Goal: Task Accomplishment & Management: Manage account settings

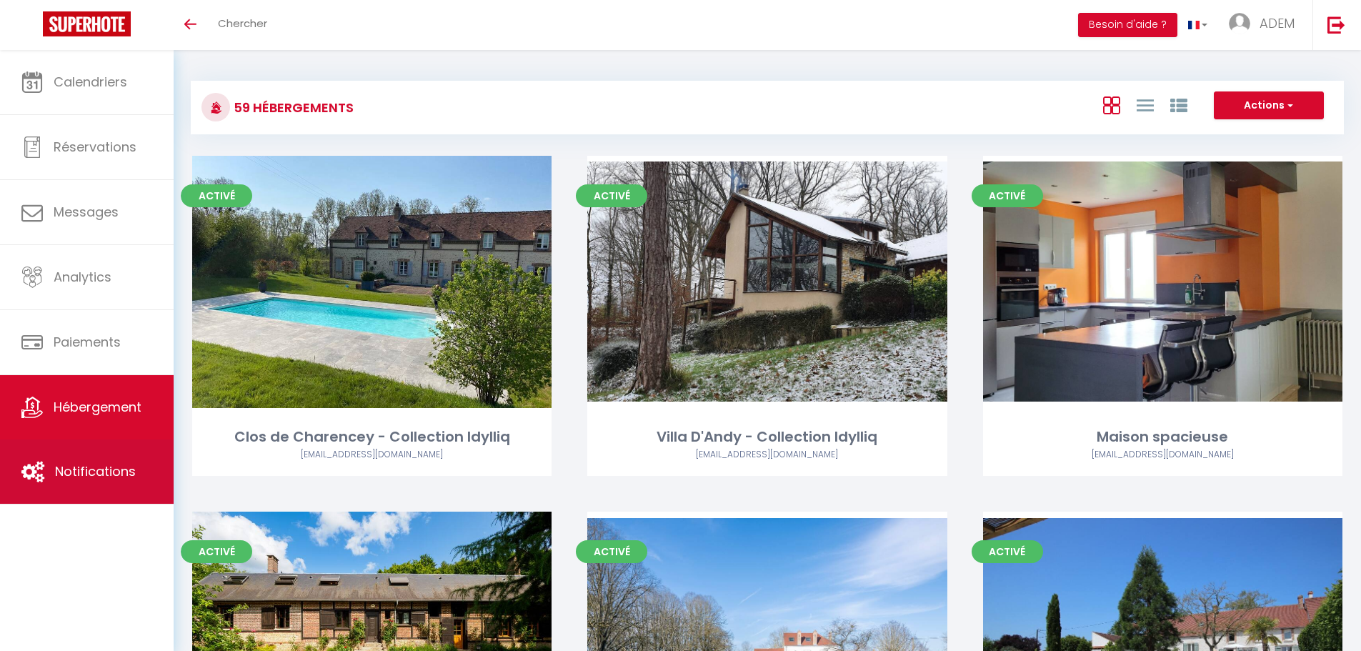
click at [92, 475] on span "Notifications" at bounding box center [95, 471] width 81 height 18
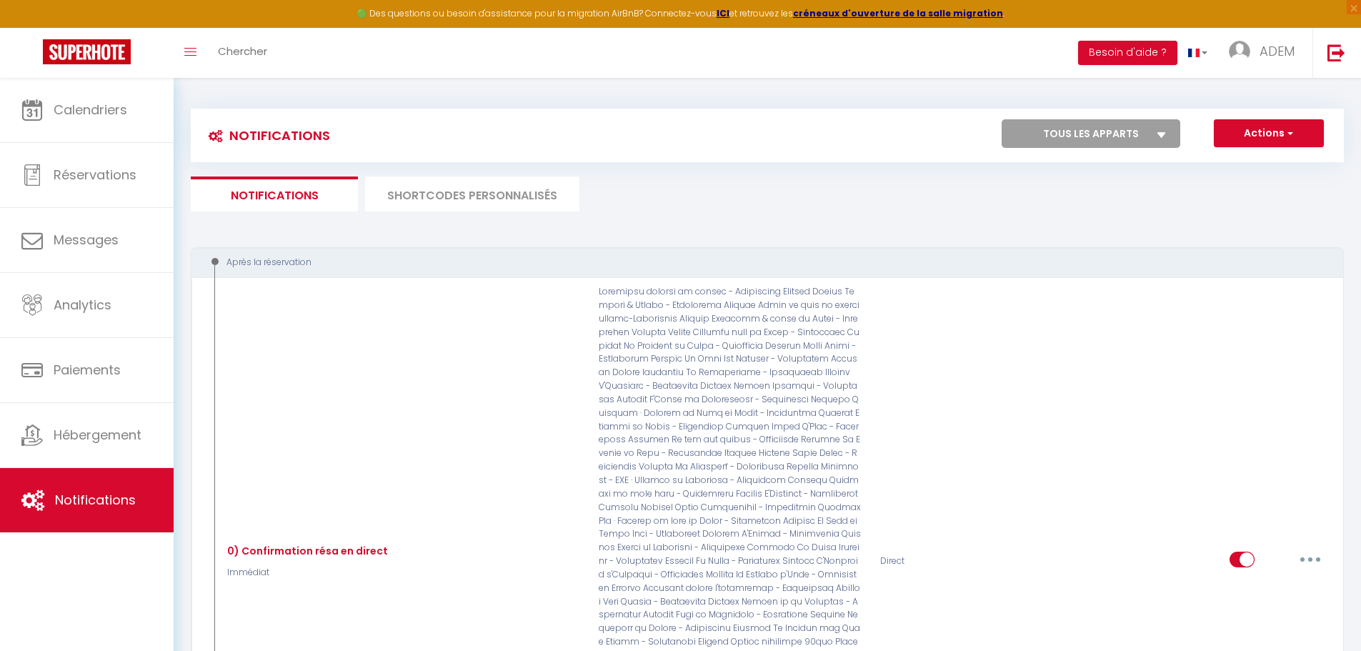
scroll to position [2714, 0]
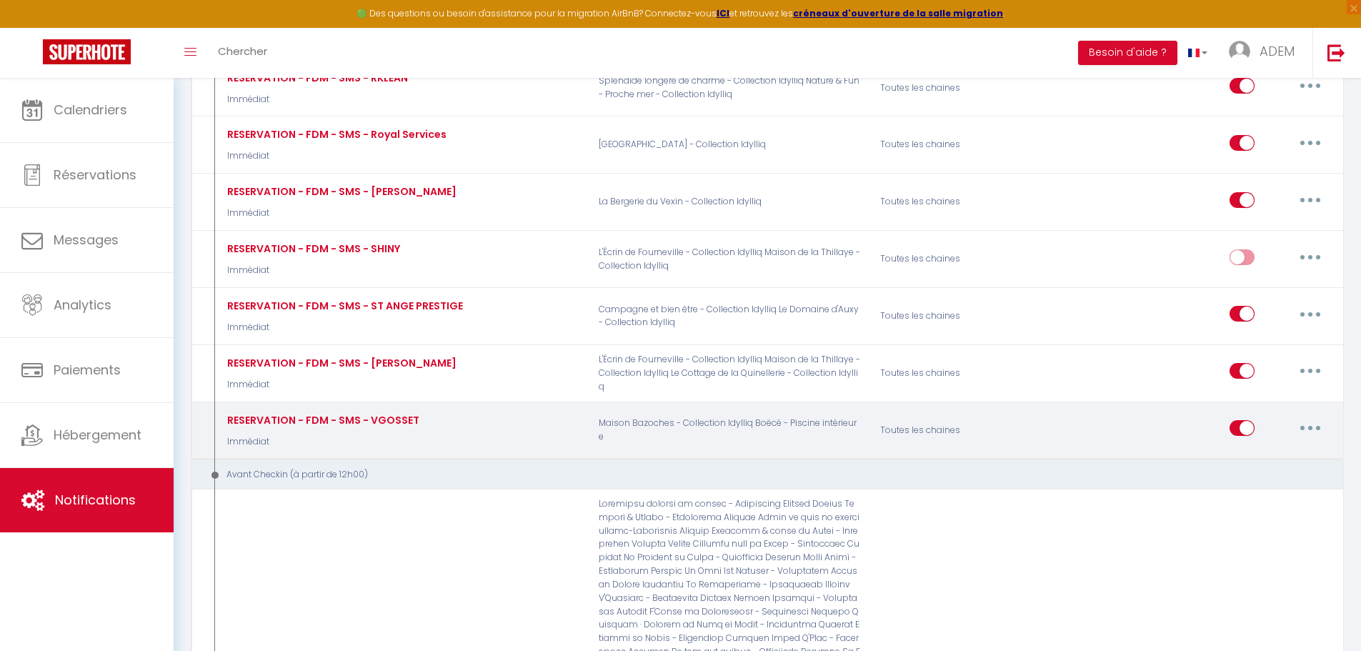
click at [1314, 417] on button "button" at bounding box center [1310, 428] width 40 height 23
click at [1270, 449] on link "Editer" at bounding box center [1273, 461] width 106 height 24
type input "RESERVATION - FDM - SMS - VGOSSET"
select select "sms"
select select "Immédiat"
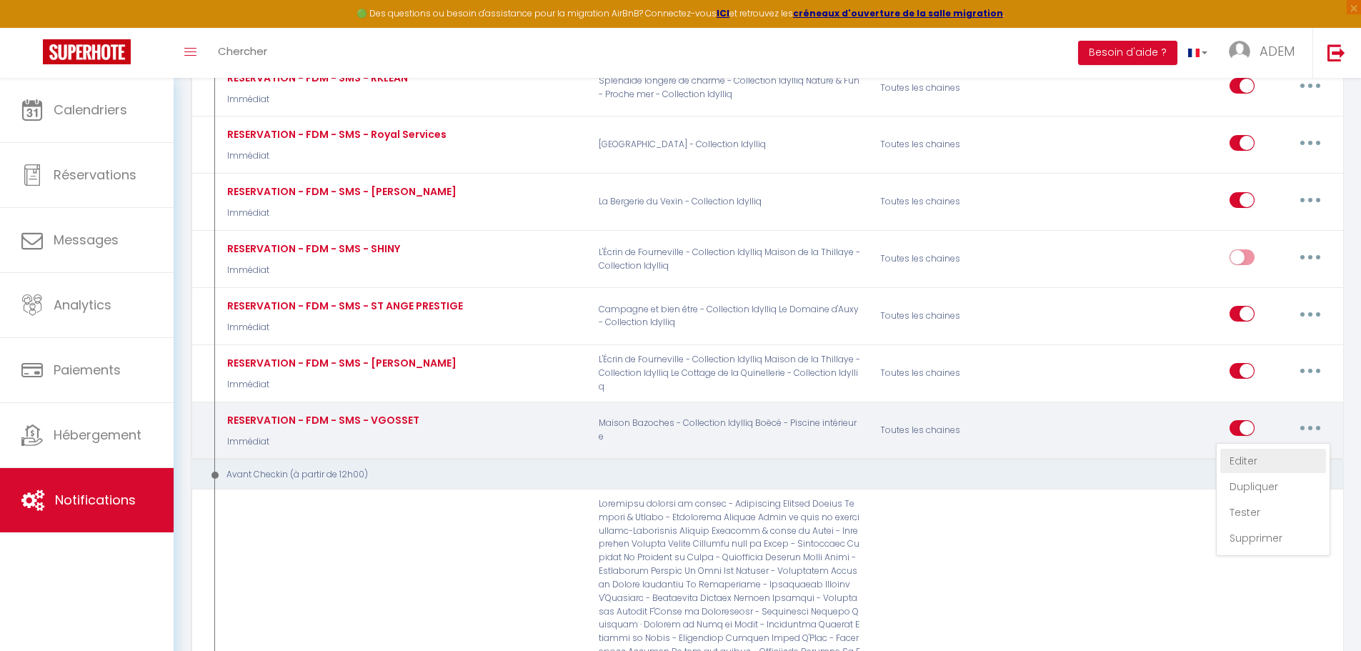
select select "if_booking_is_paid"
type input "[PHONE_NUMBER]"
checkbox input "false"
checkbox input "true"
checkbox input "false"
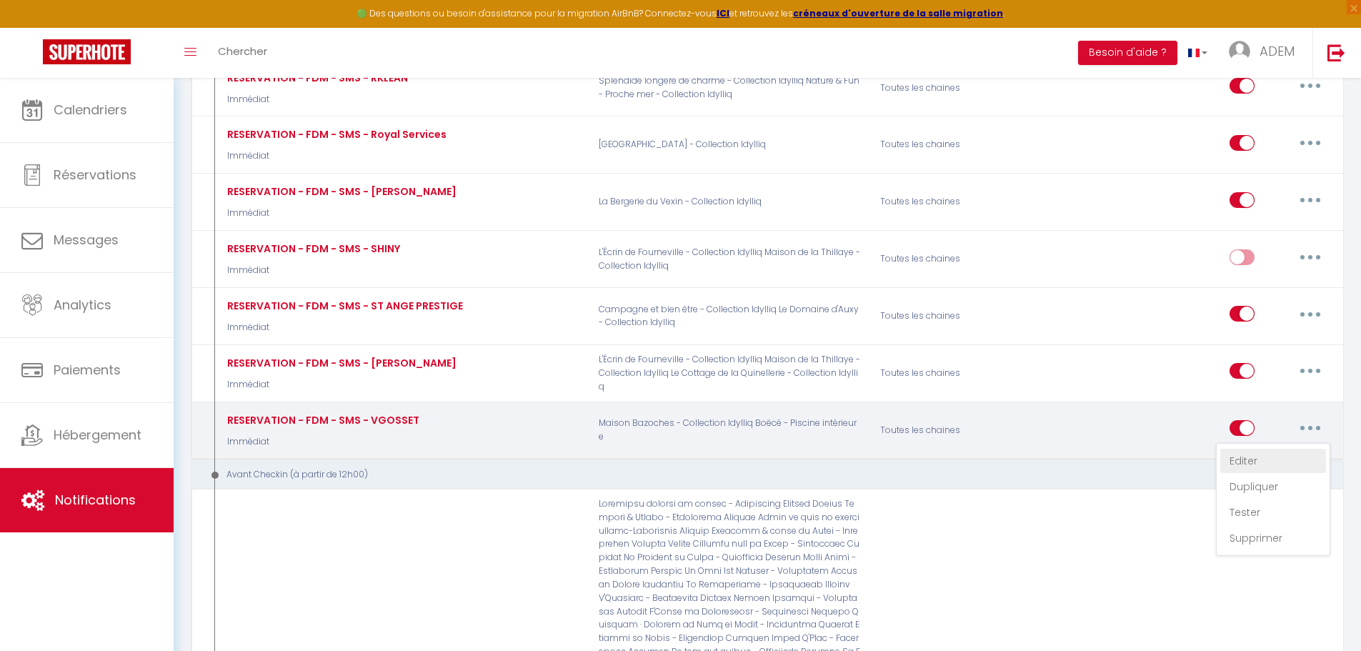
radio input "true"
checkbox input "false"
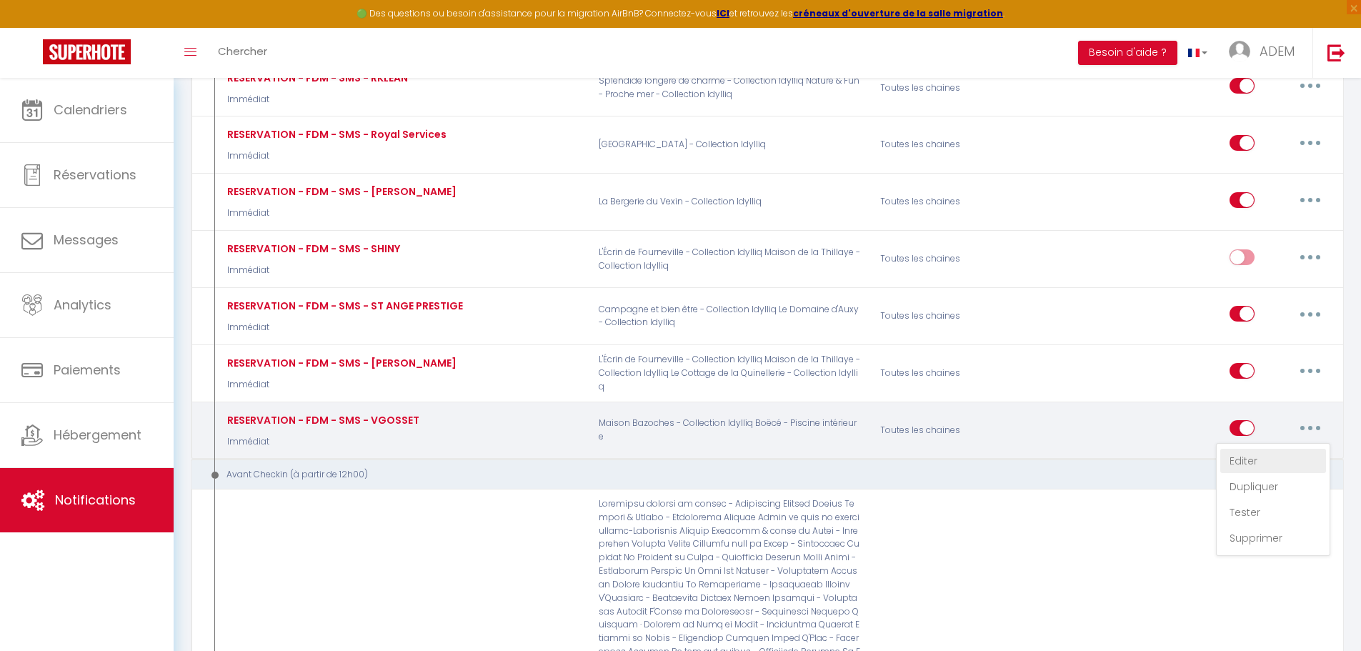
checkbox input "false"
checkbox input "true"
checkbox input "false"
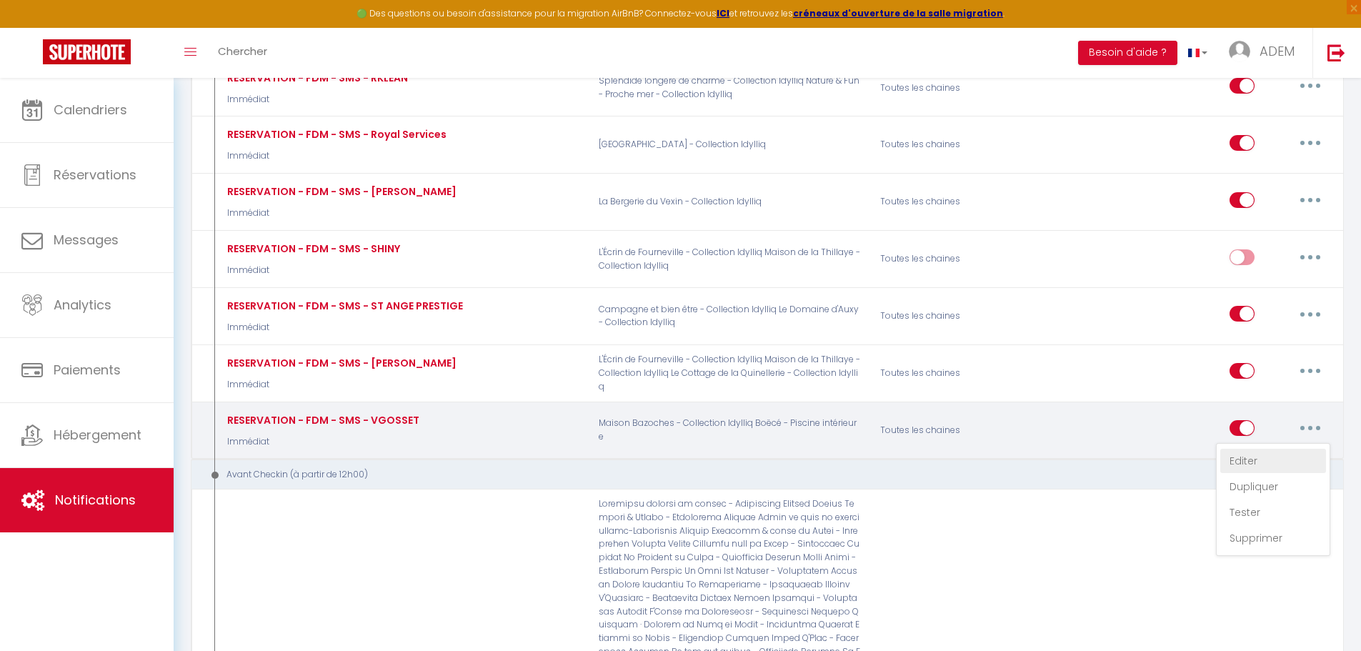
checkbox input "false"
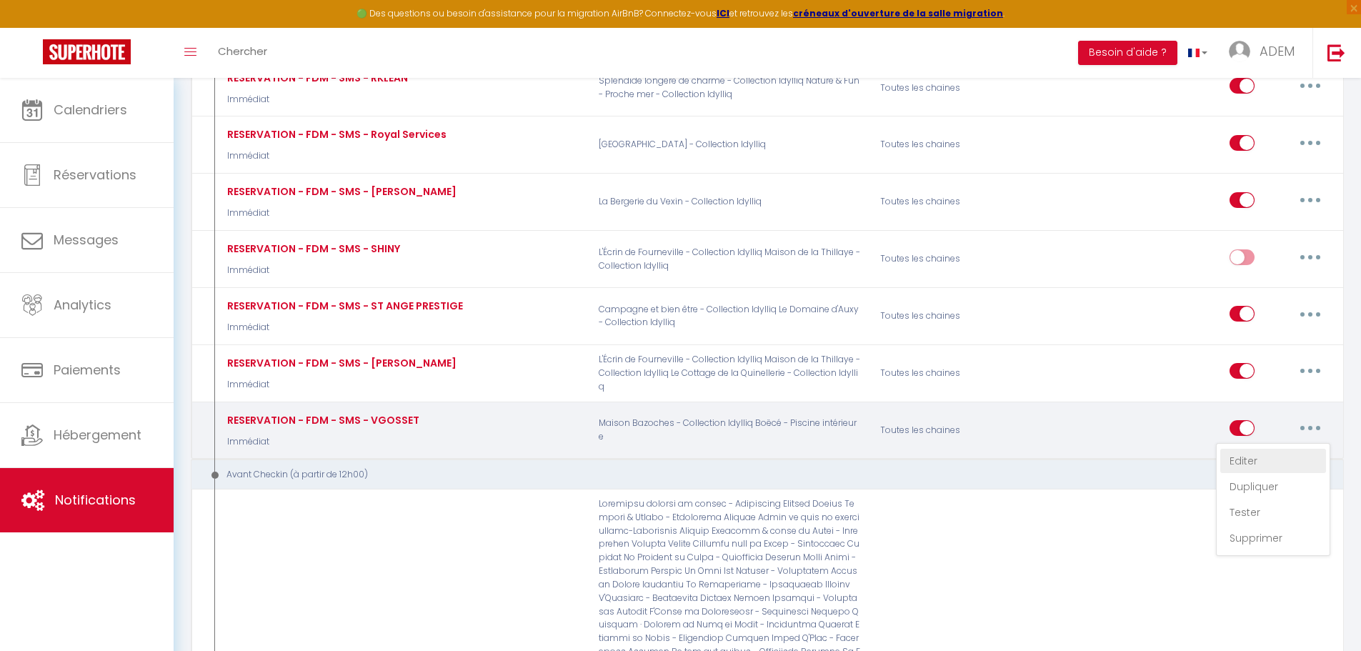
checkbox input "false"
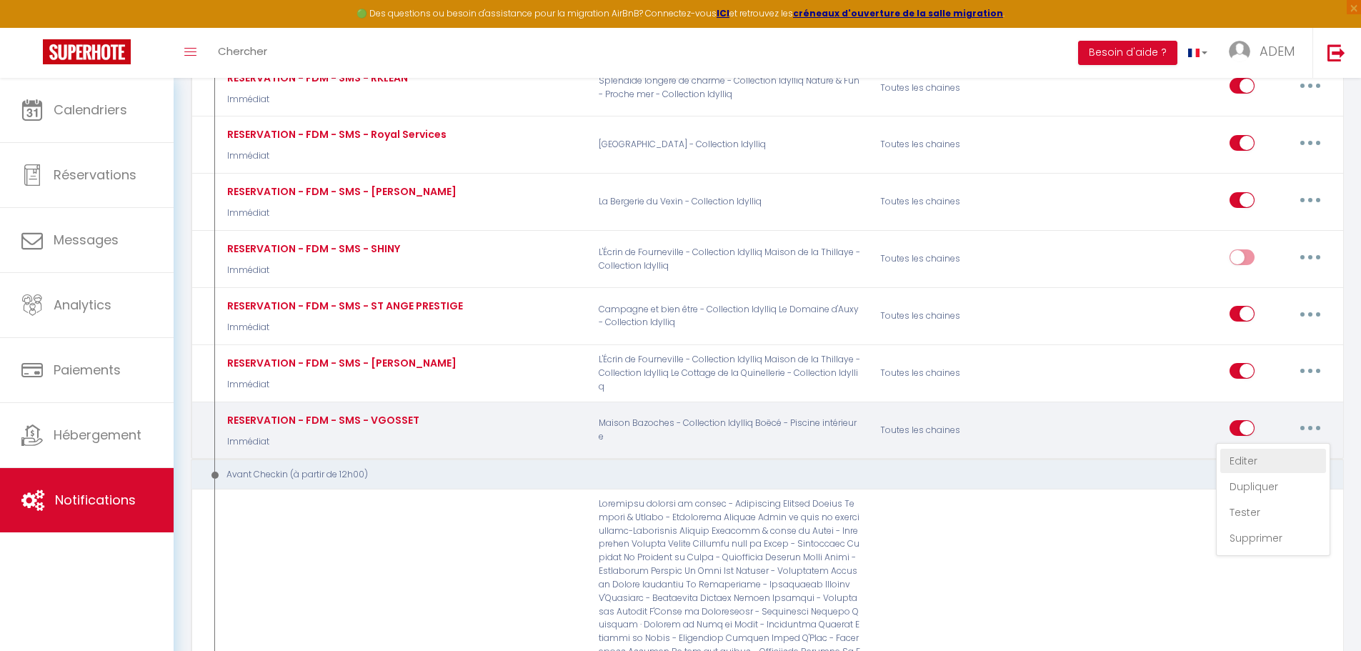
checkbox input "false"
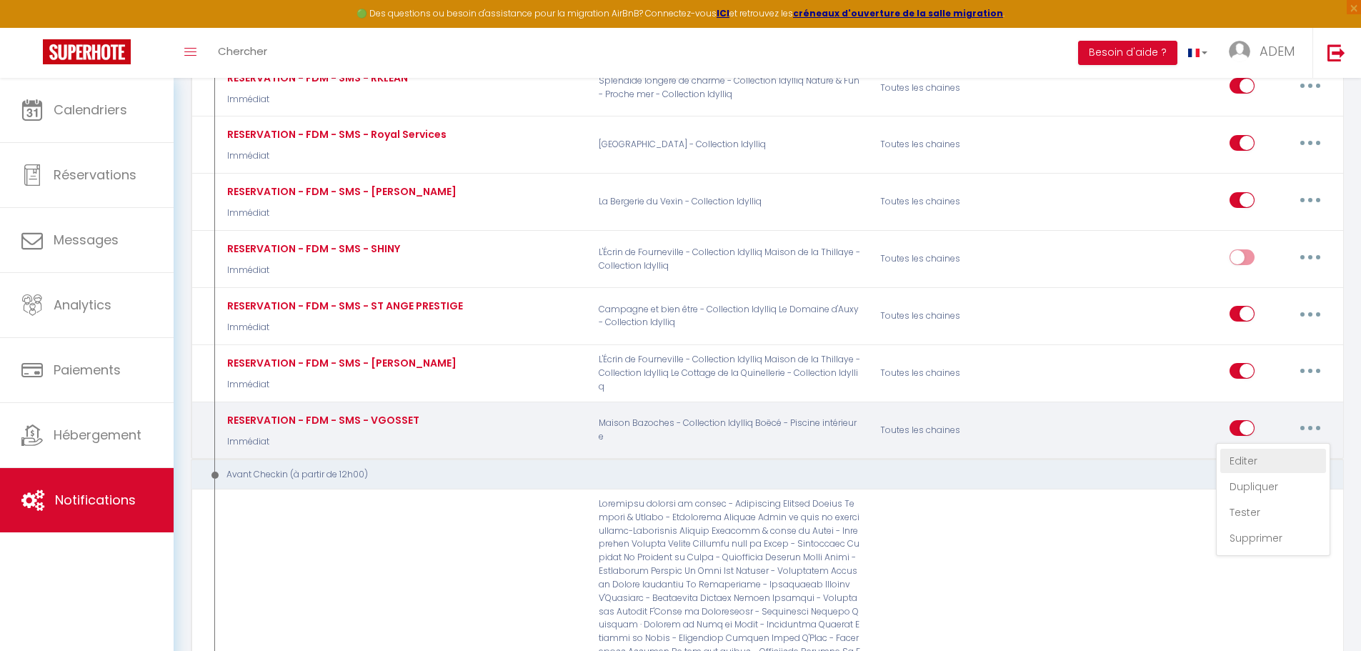
checkbox input "false"
checkbox input "true"
checkbox input "false"
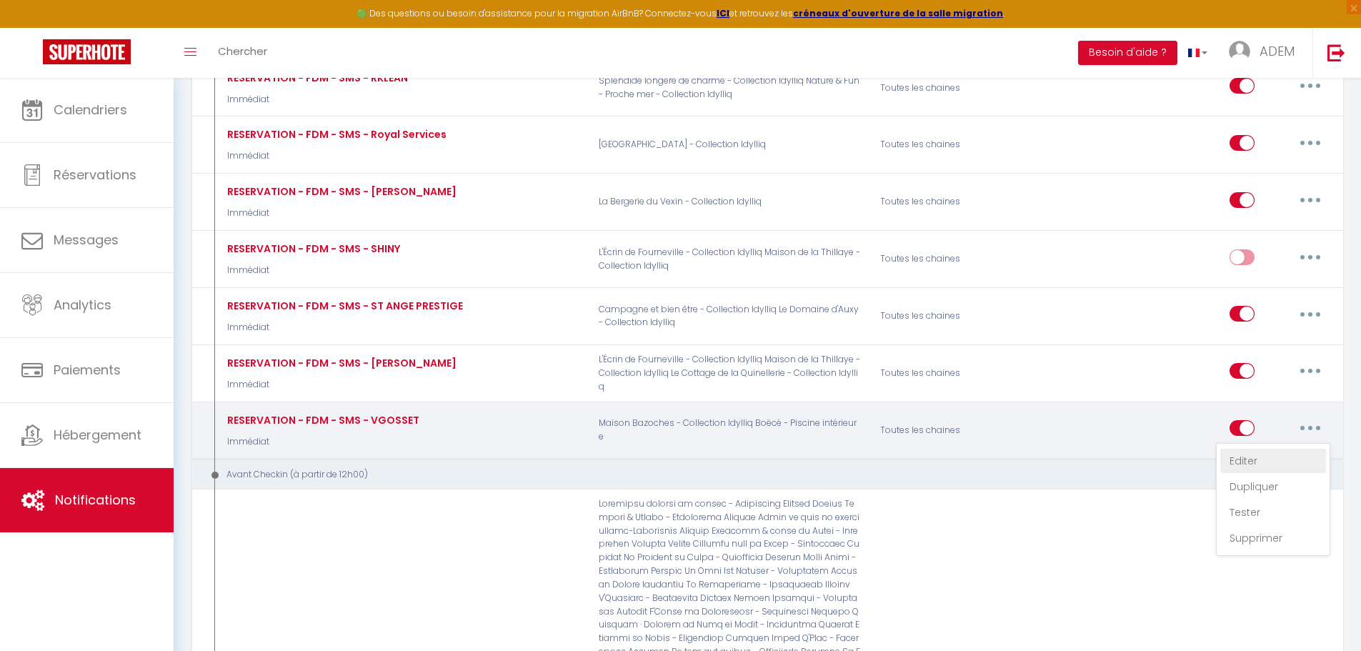
checkbox input "false"
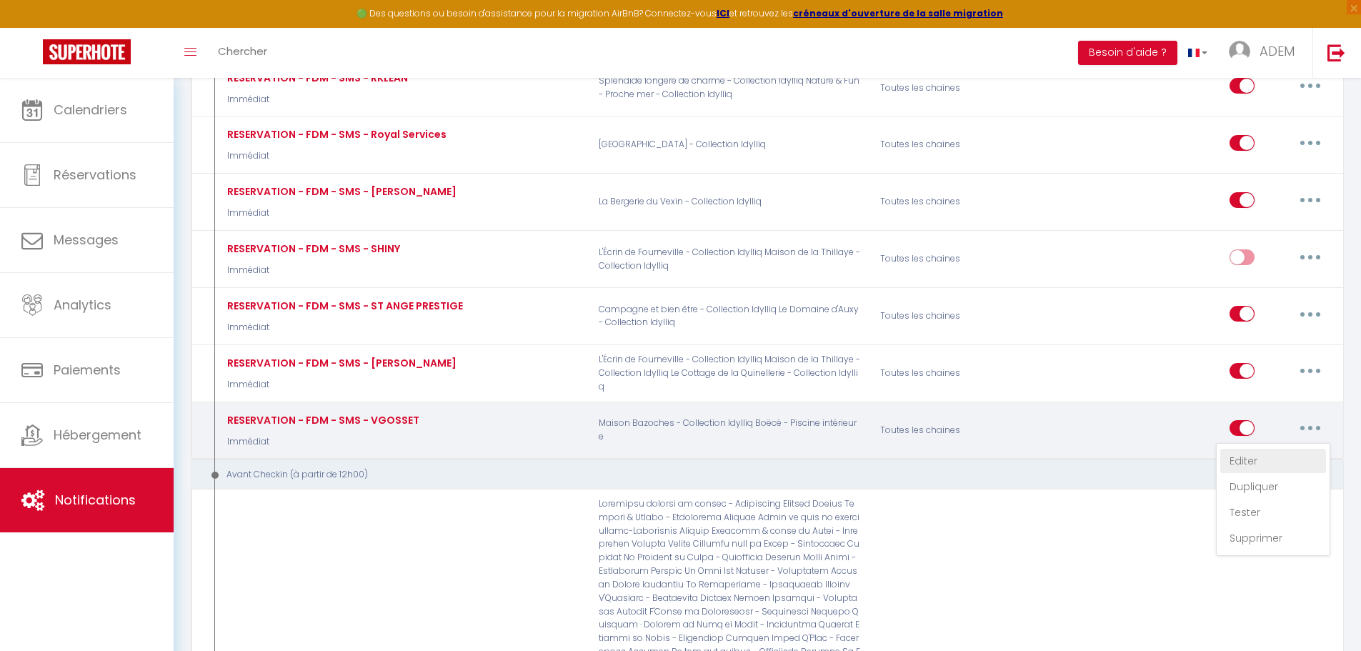
checkbox input "false"
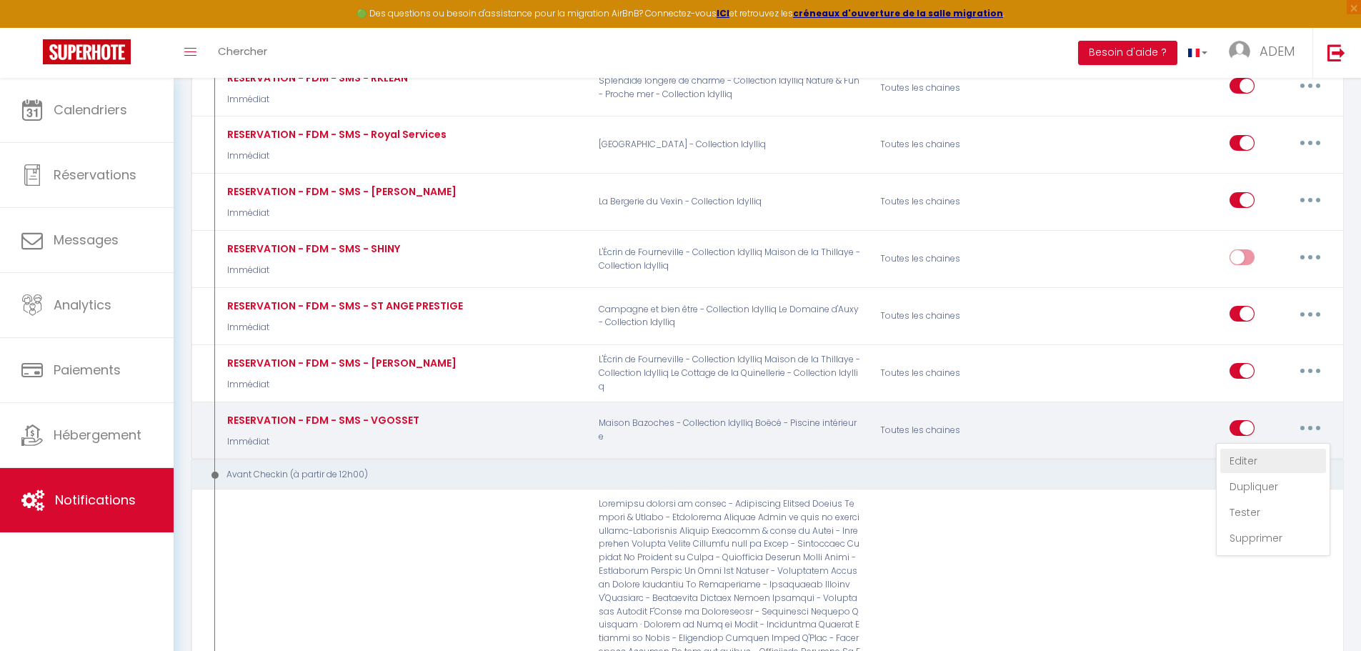
checkbox input "false"
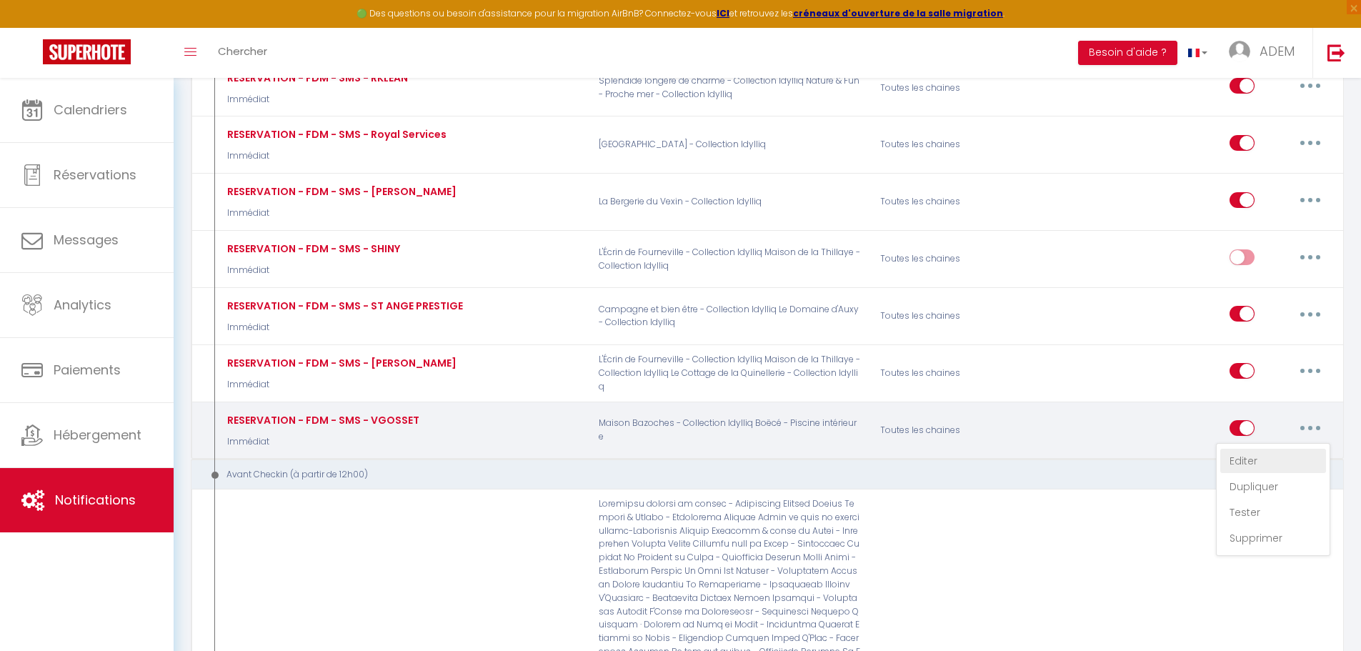
checkbox input "false"
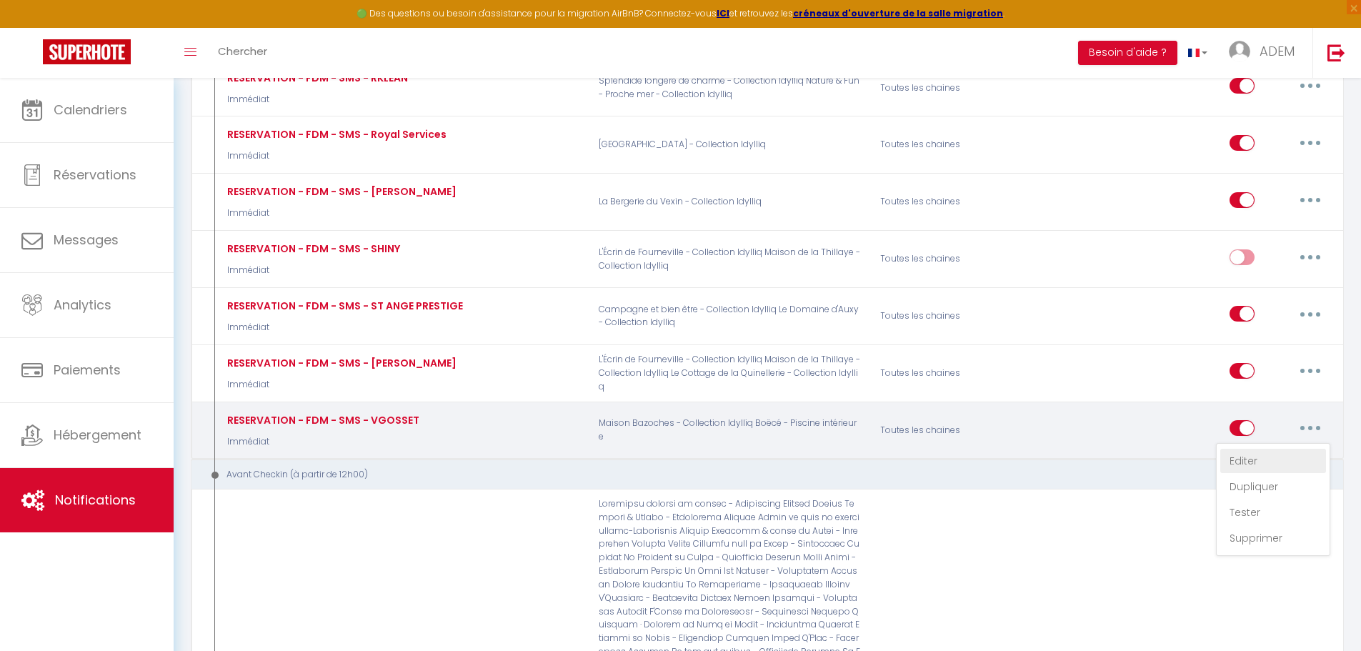
checkbox input "false"
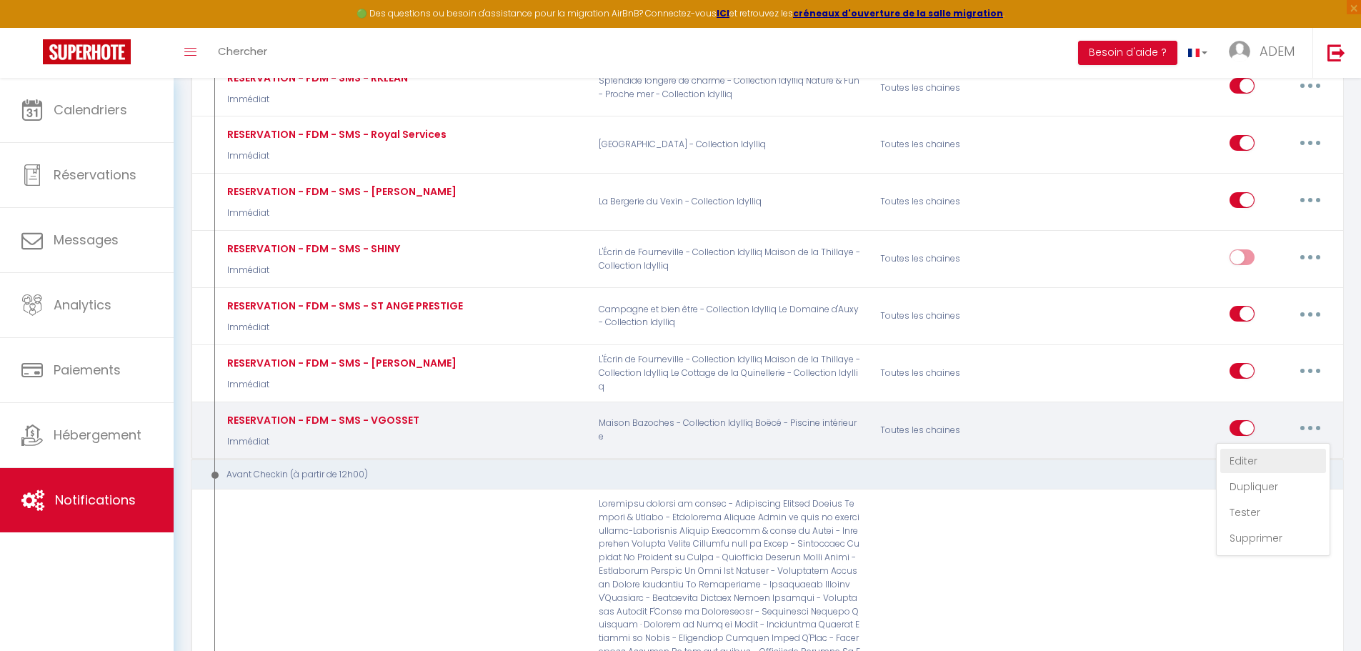
checkbox input "false"
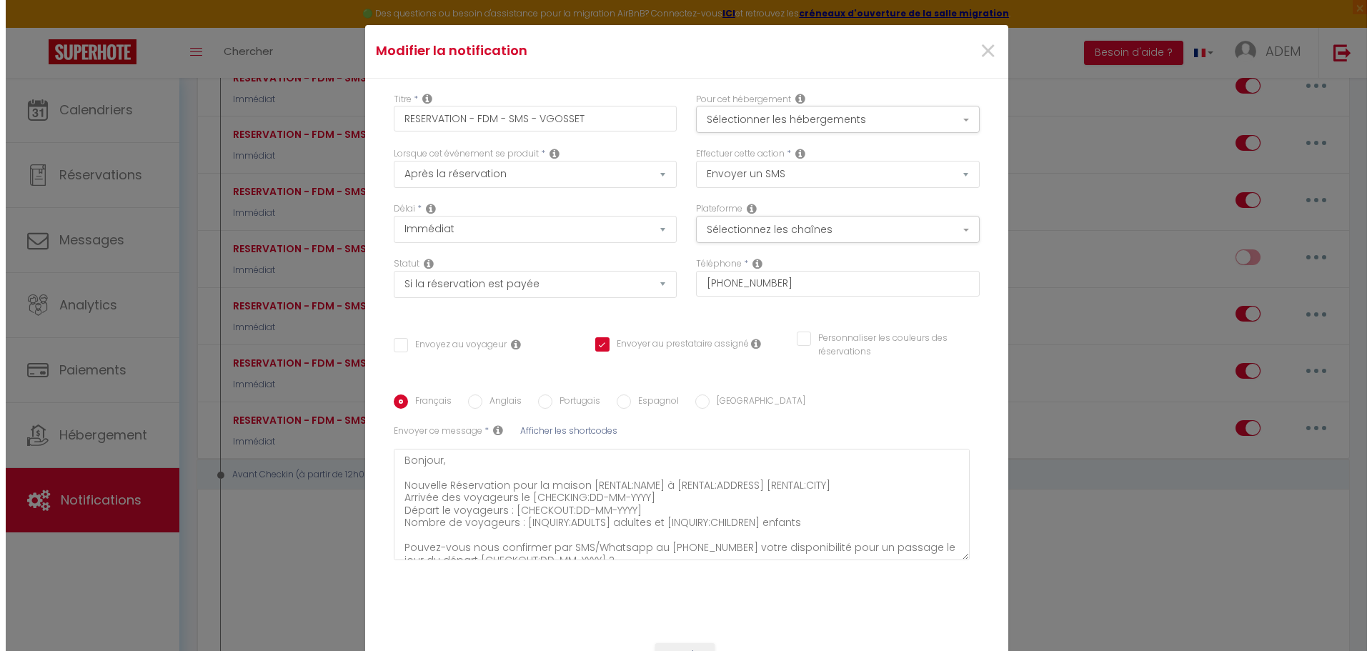
scroll to position [2687, 0]
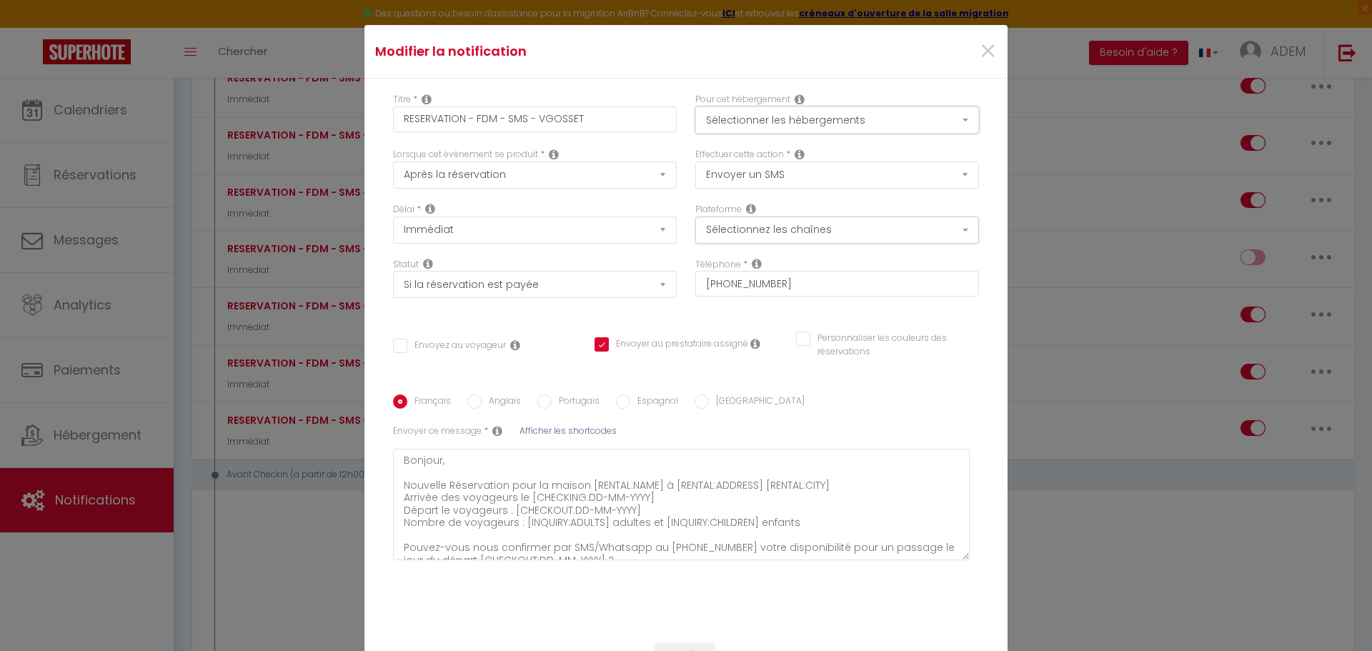
click at [834, 114] on button "Sélectionner les hébergements" at bounding box center [837, 119] width 284 height 27
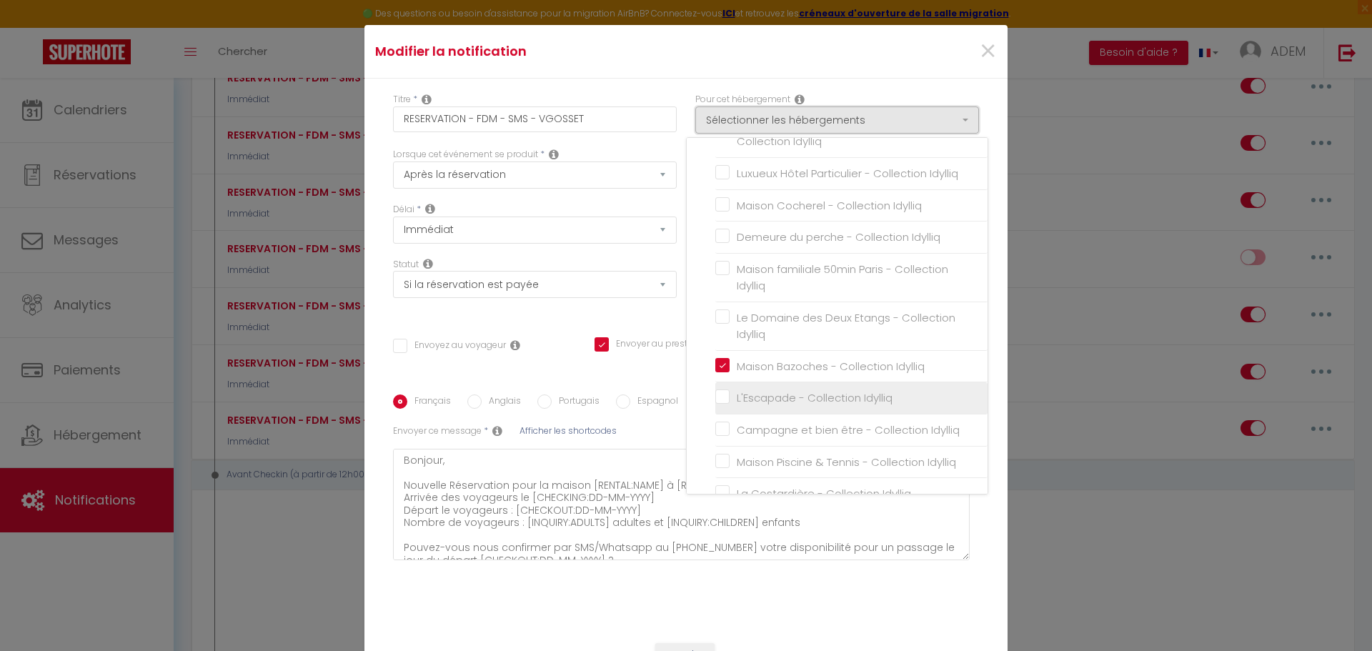
scroll to position [857, 0]
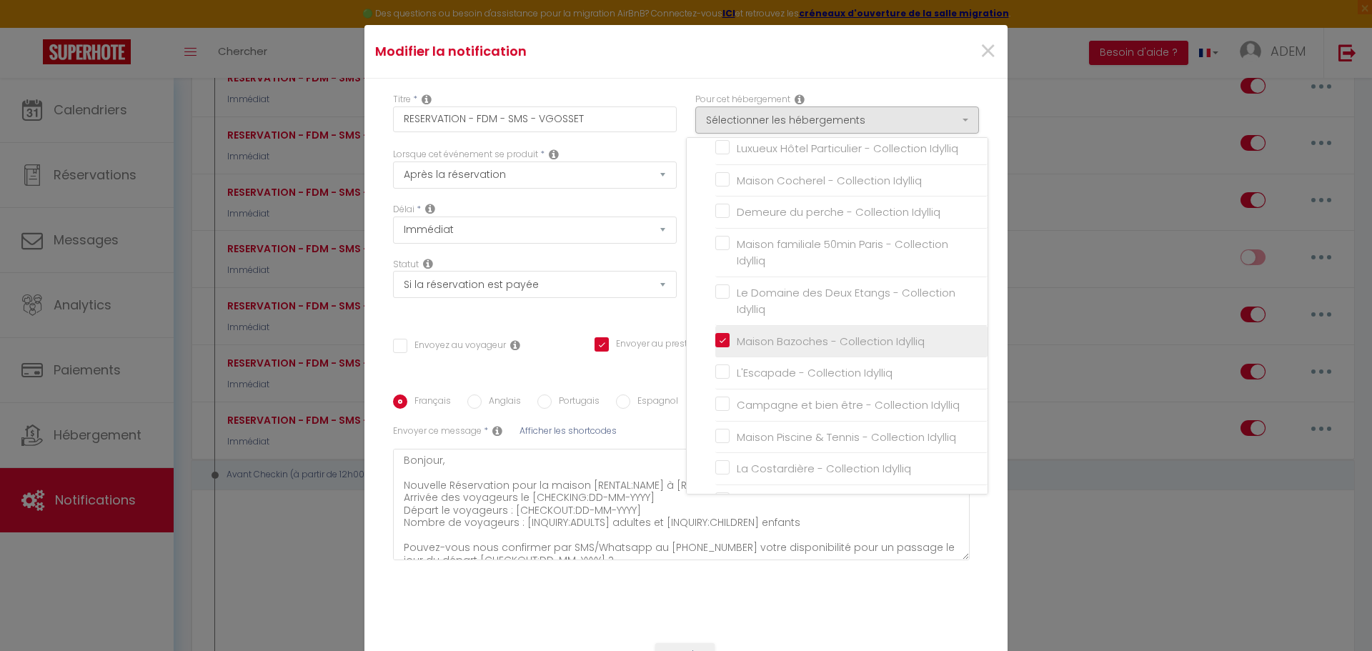
click at [719, 338] on input "Maison Bazoches - Collection Idylliq" at bounding box center [851, 341] width 272 height 14
checkbox input "false"
checkbox input "true"
checkbox input "false"
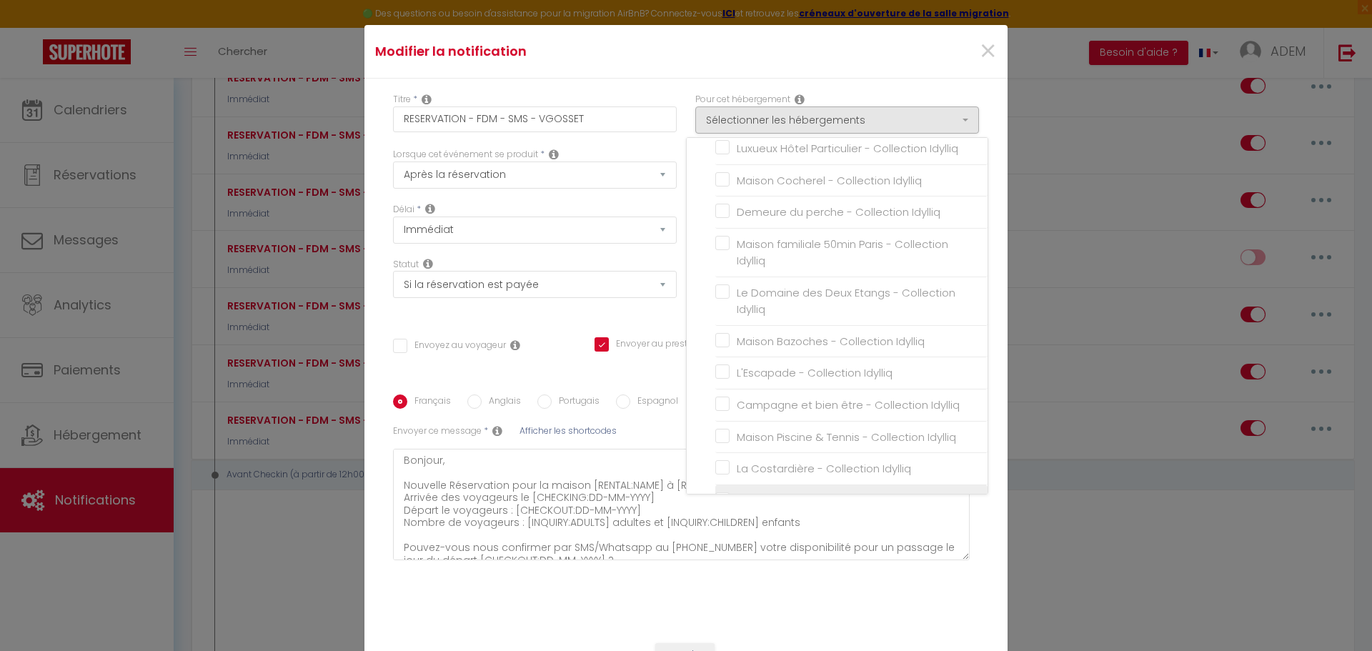
checkbox input "false"
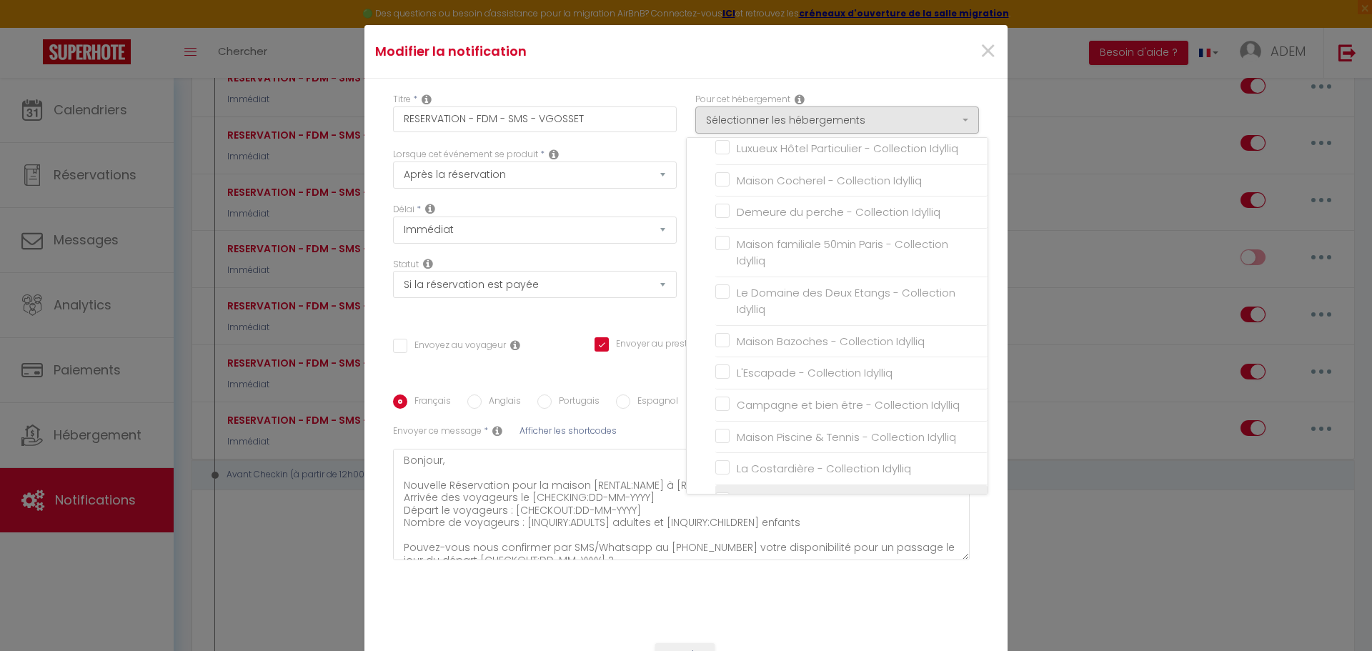
checkbox input "false"
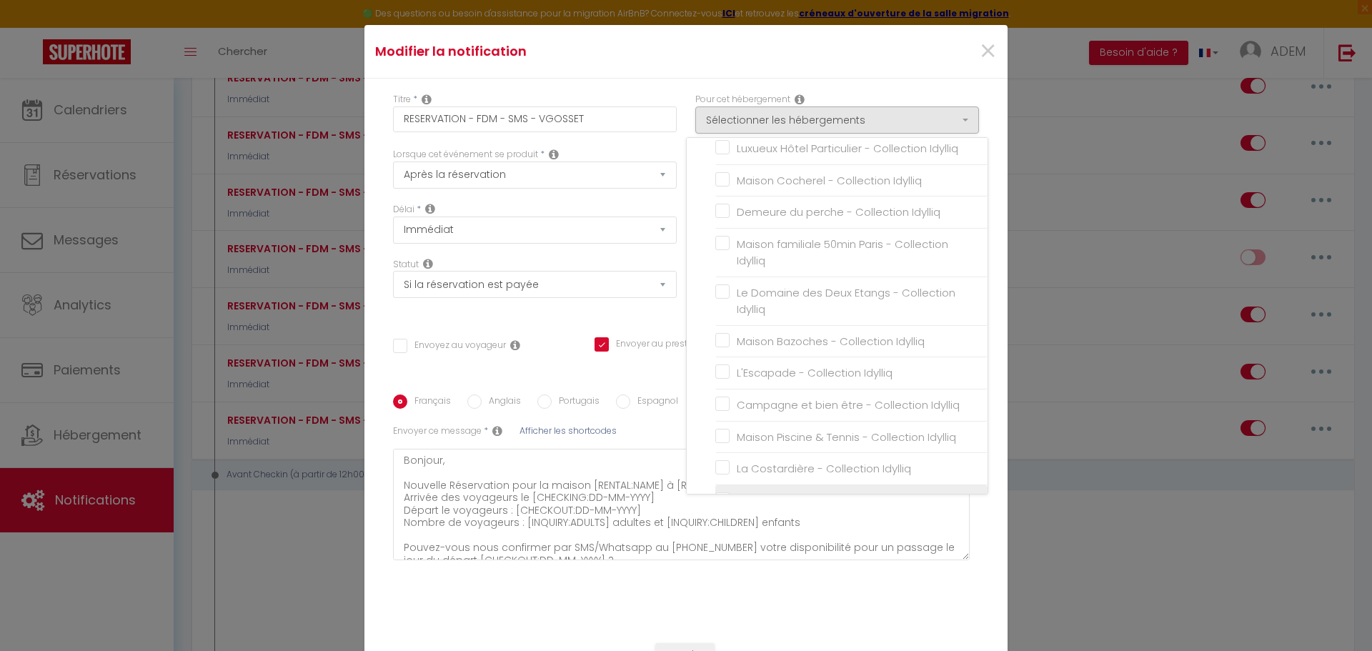
checkbox input "false"
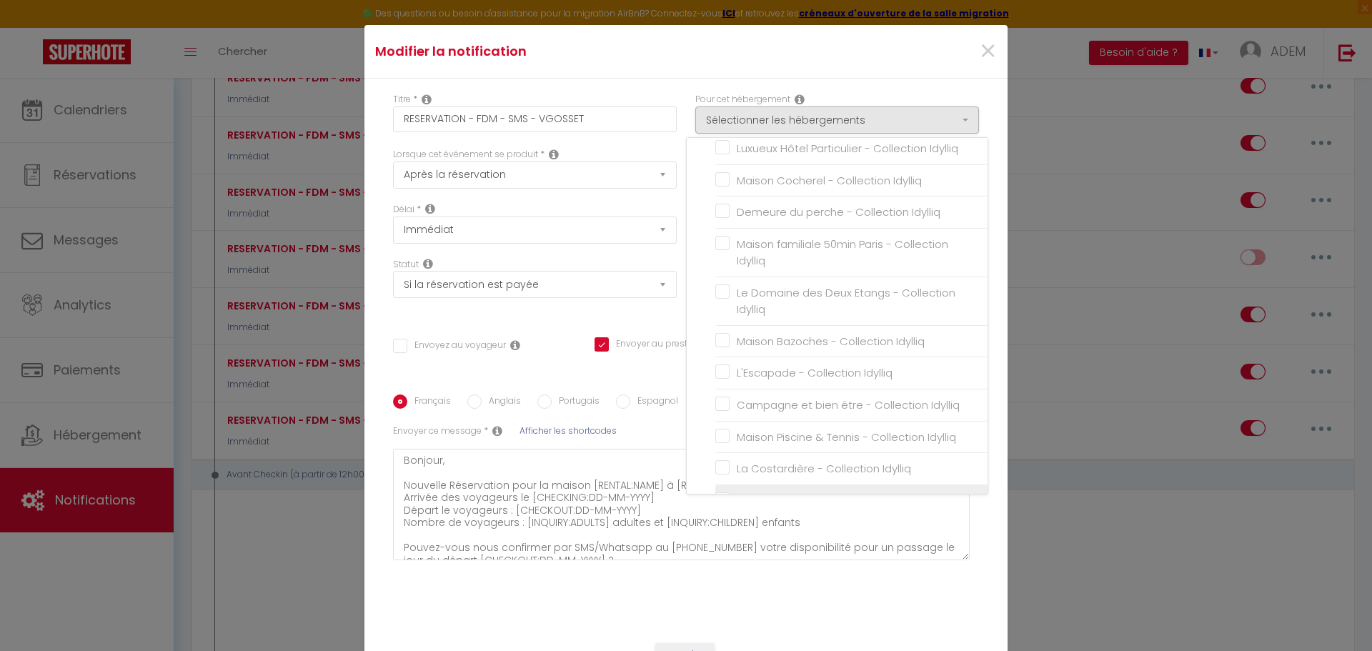
checkbox input "false"
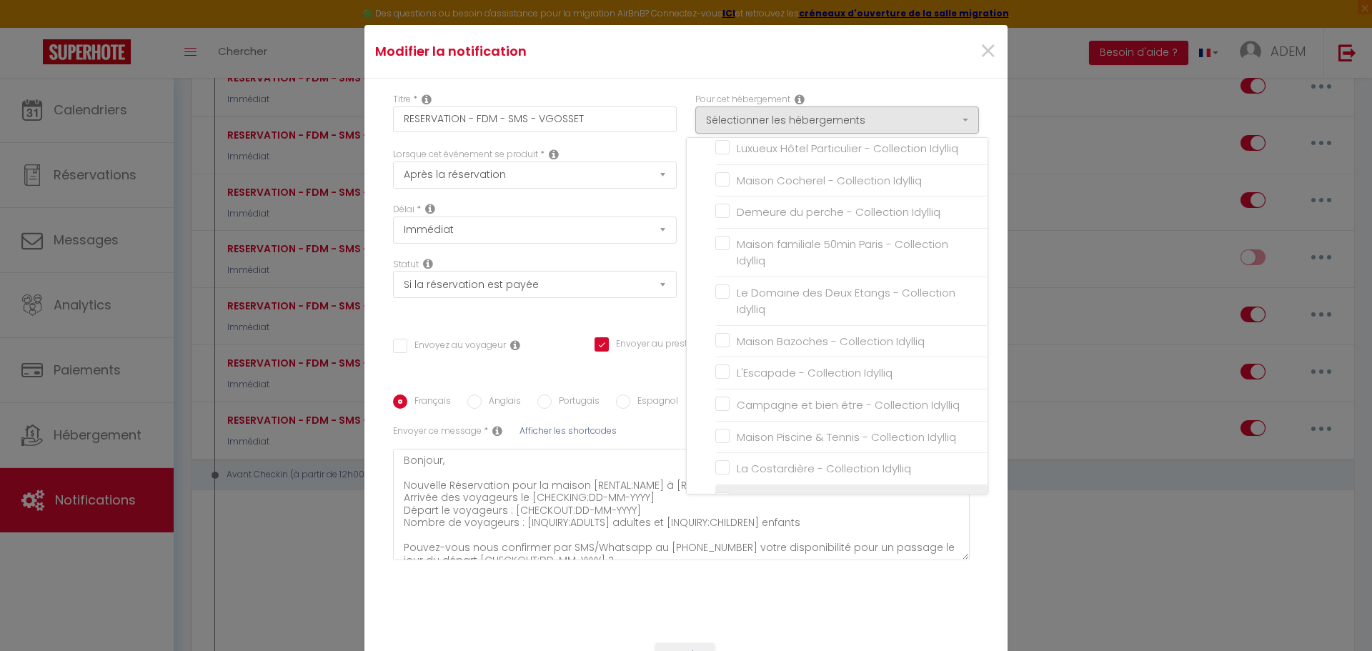
checkbox input "false"
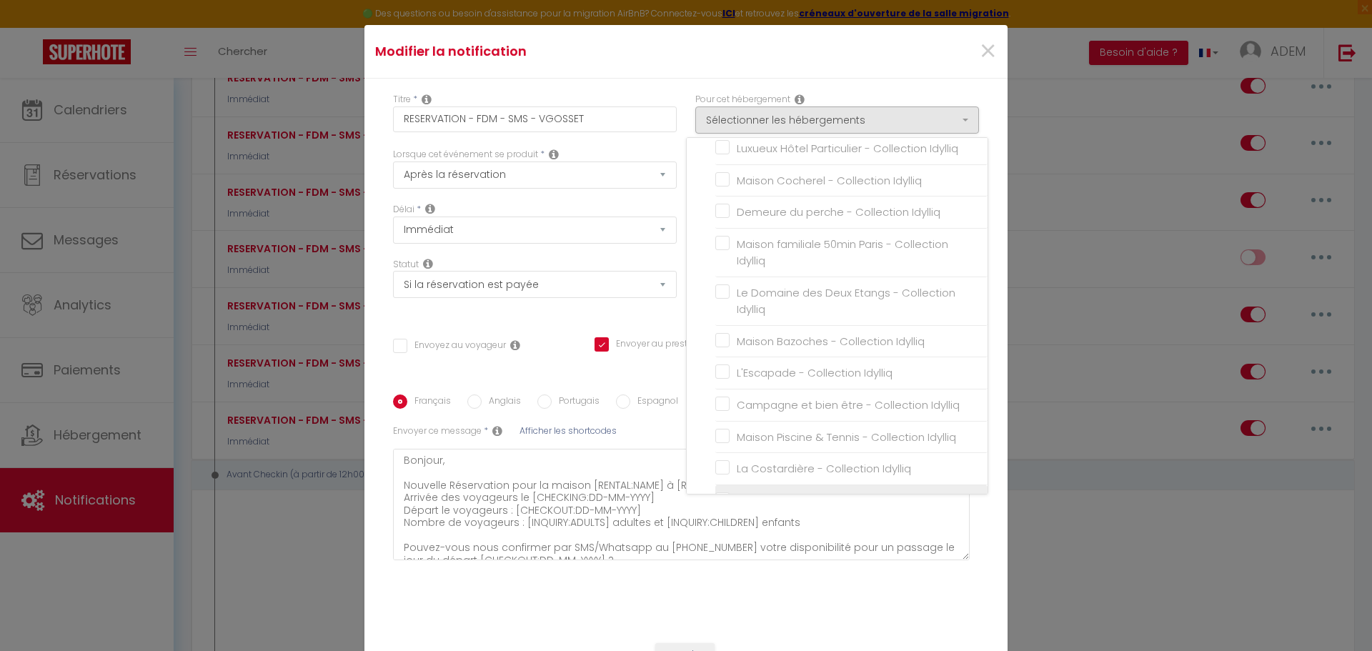
checkbox input "false"
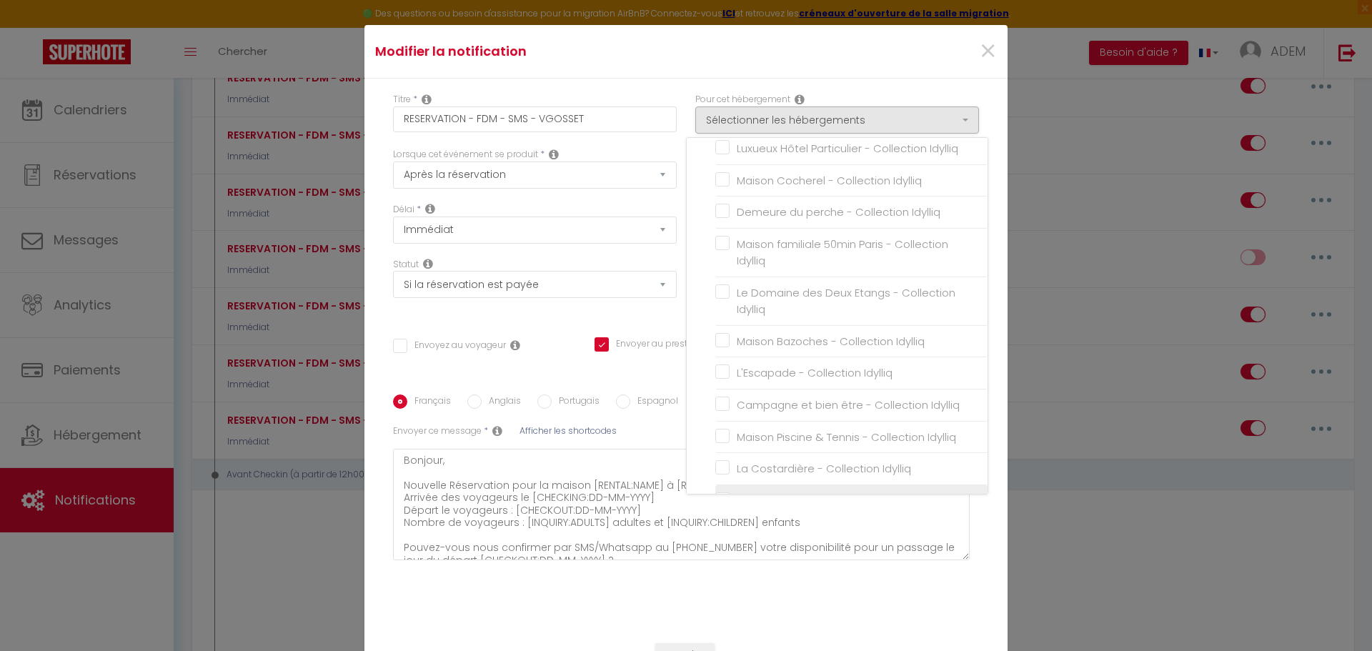
checkbox input "false"
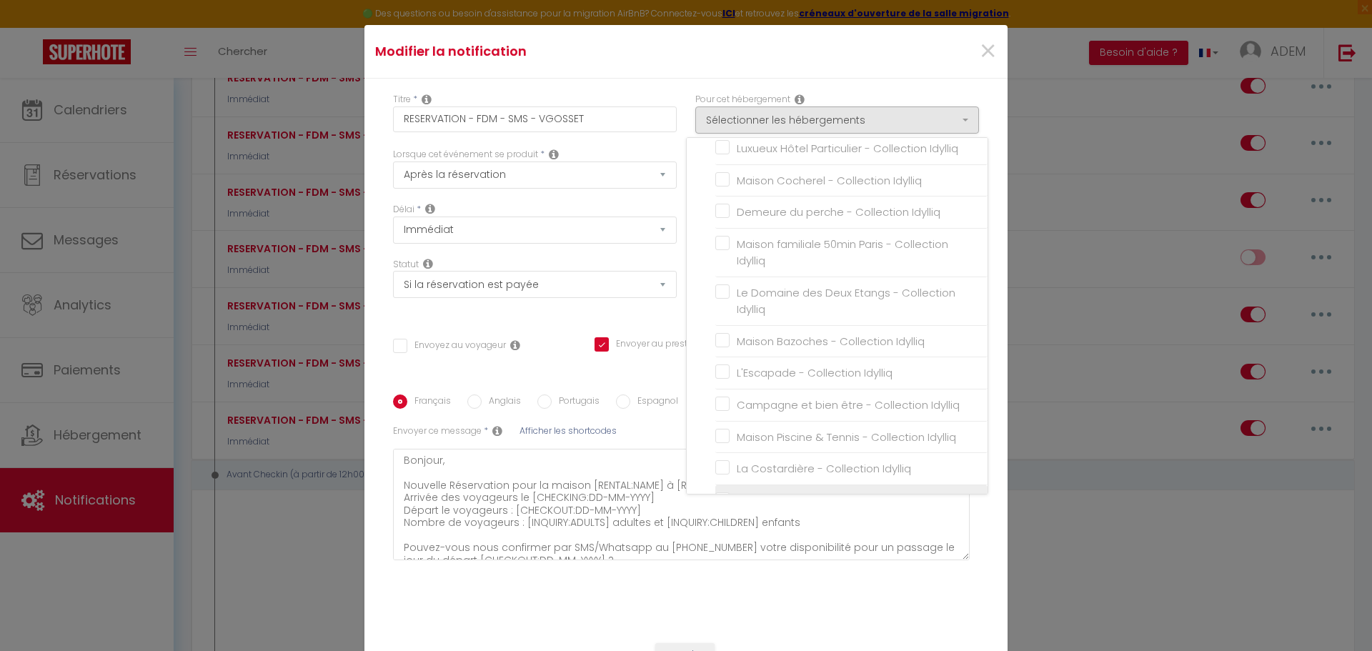
checkbox input "false"
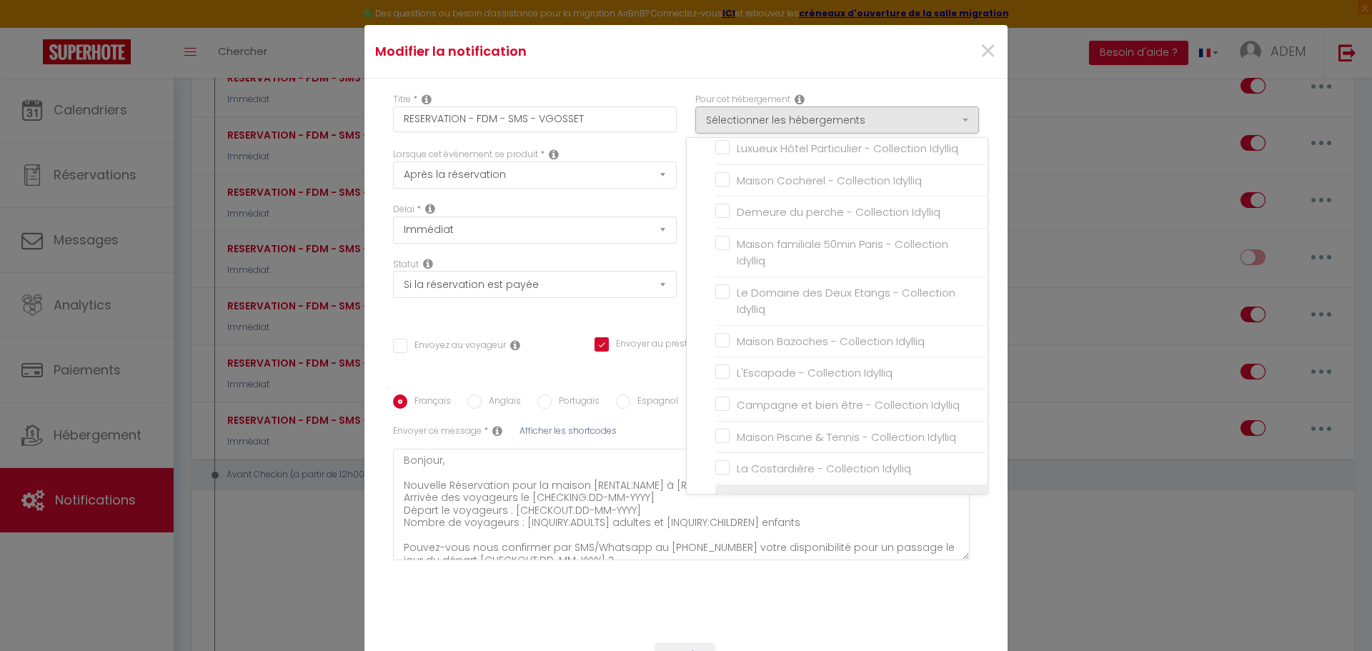
checkbox input "false"
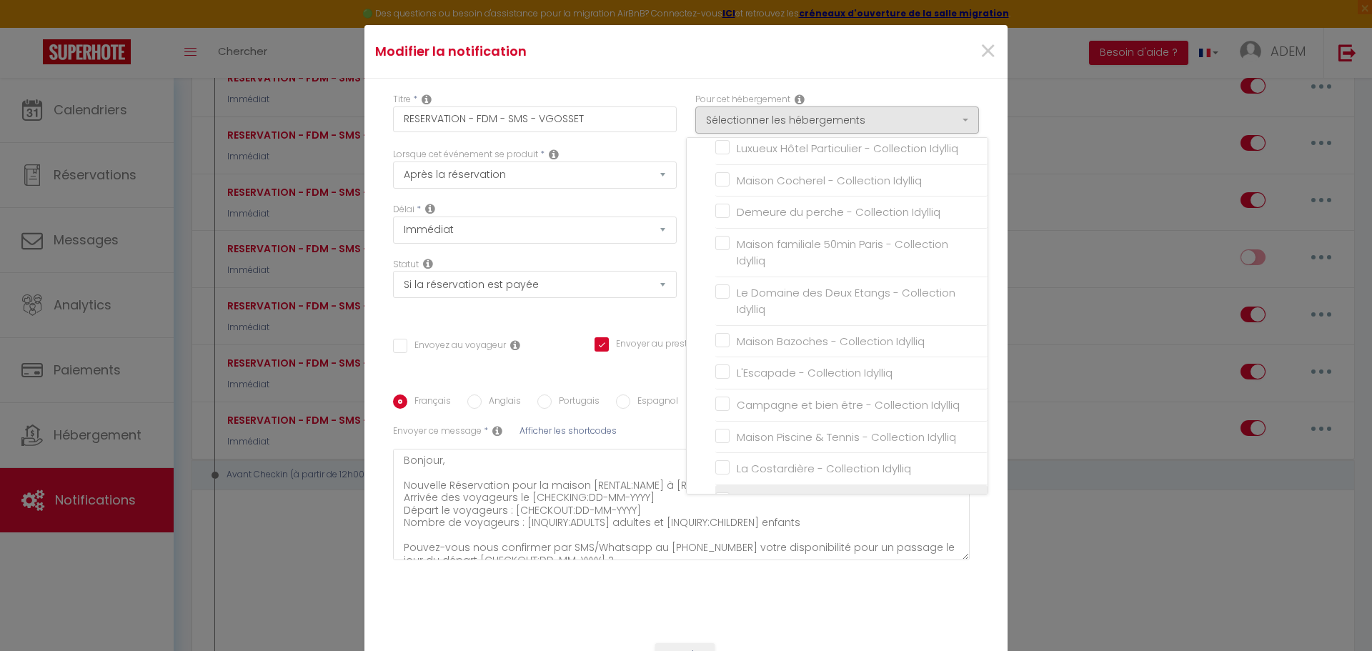
checkbox input "false"
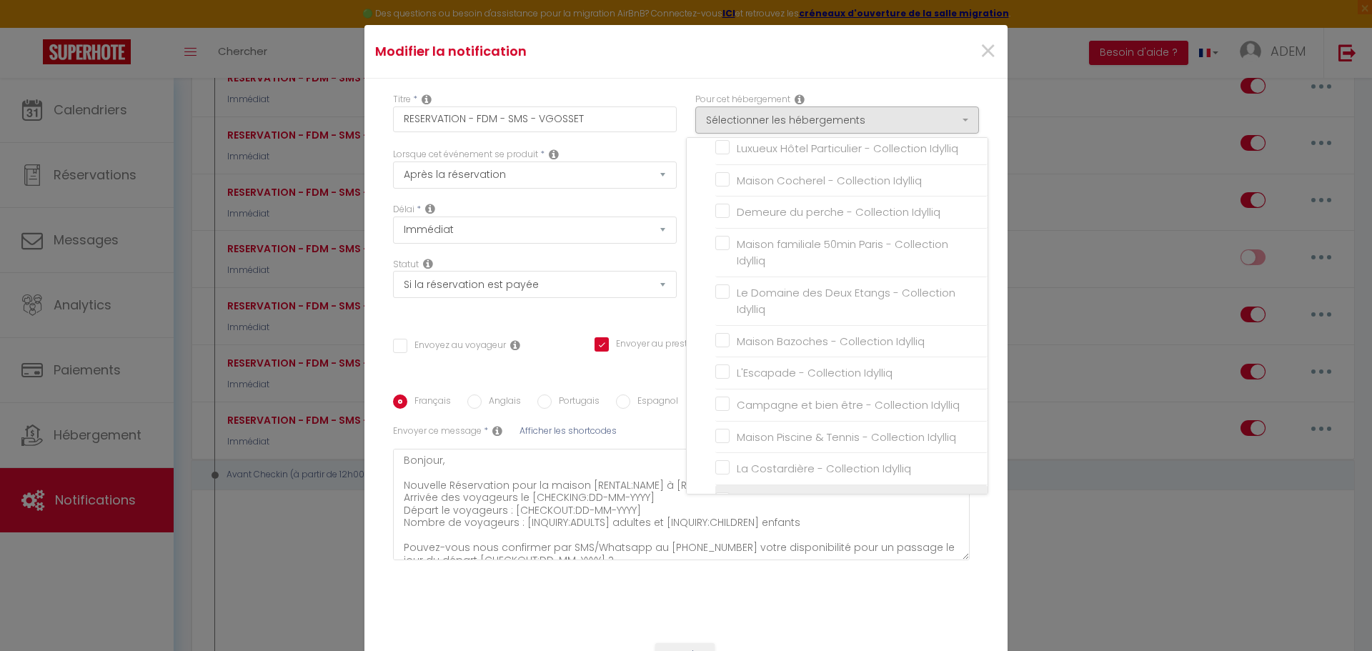
checkbox input "false"
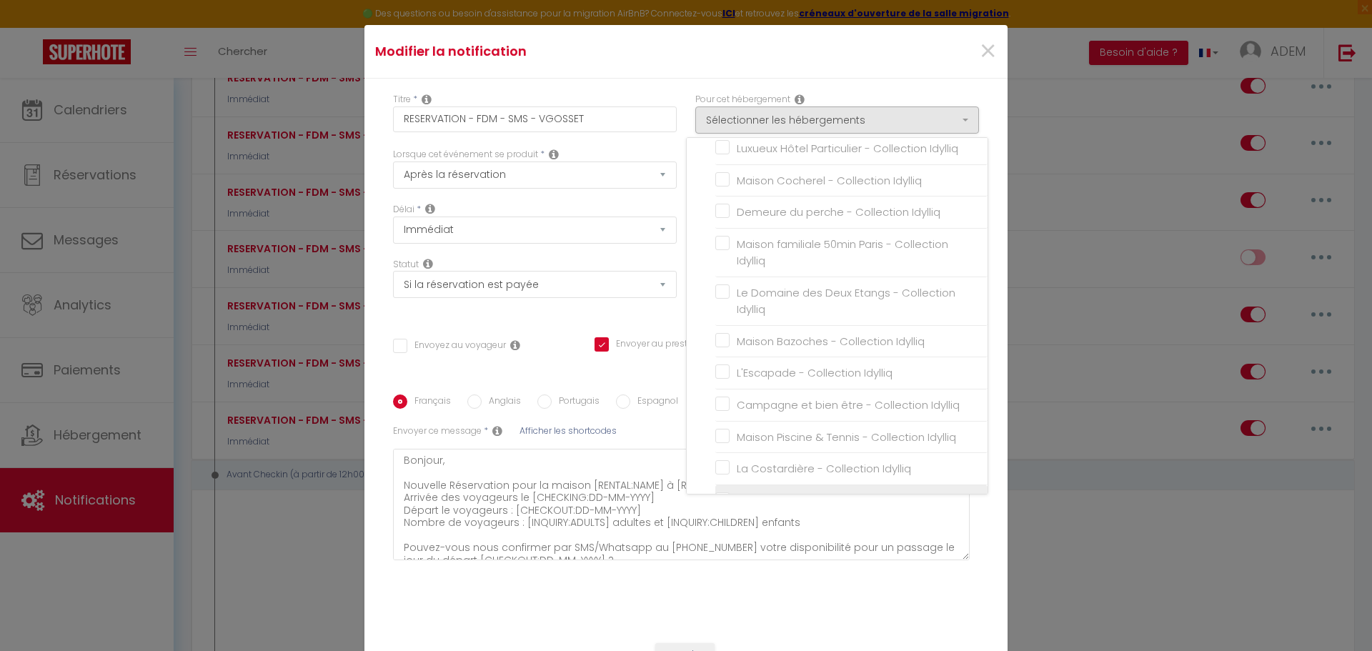
checkbox input "false"
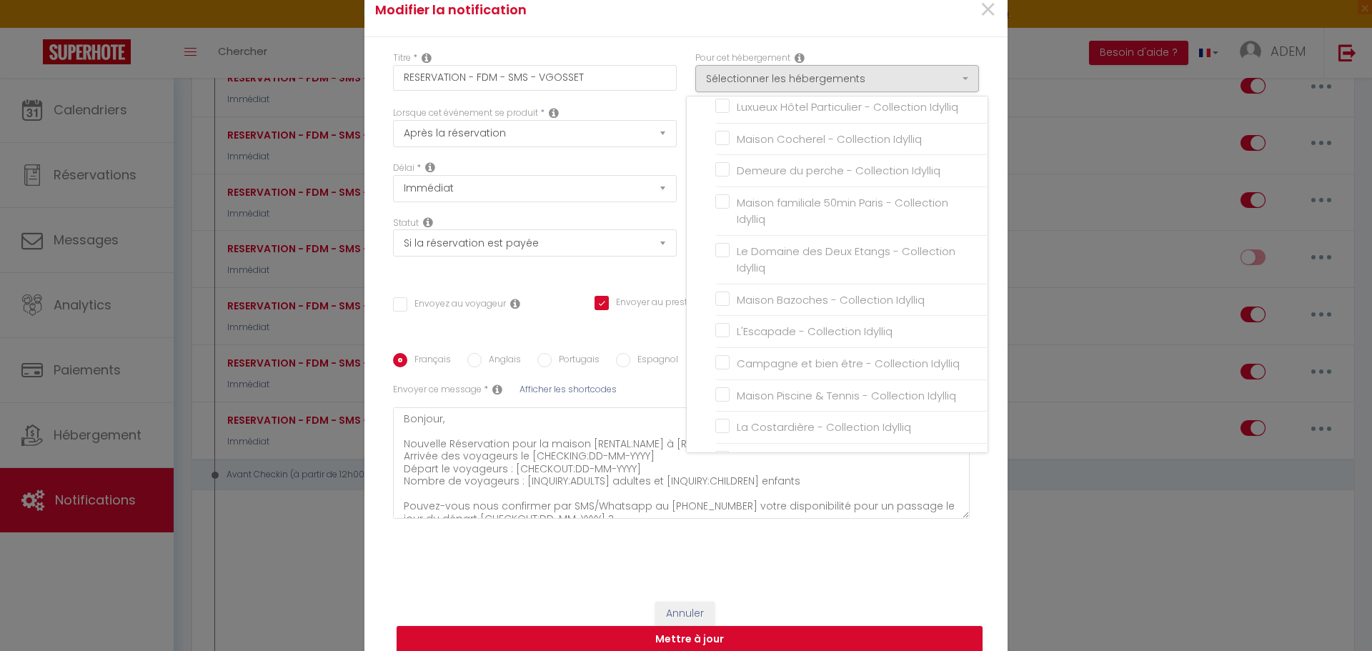
scroll to position [81, 0]
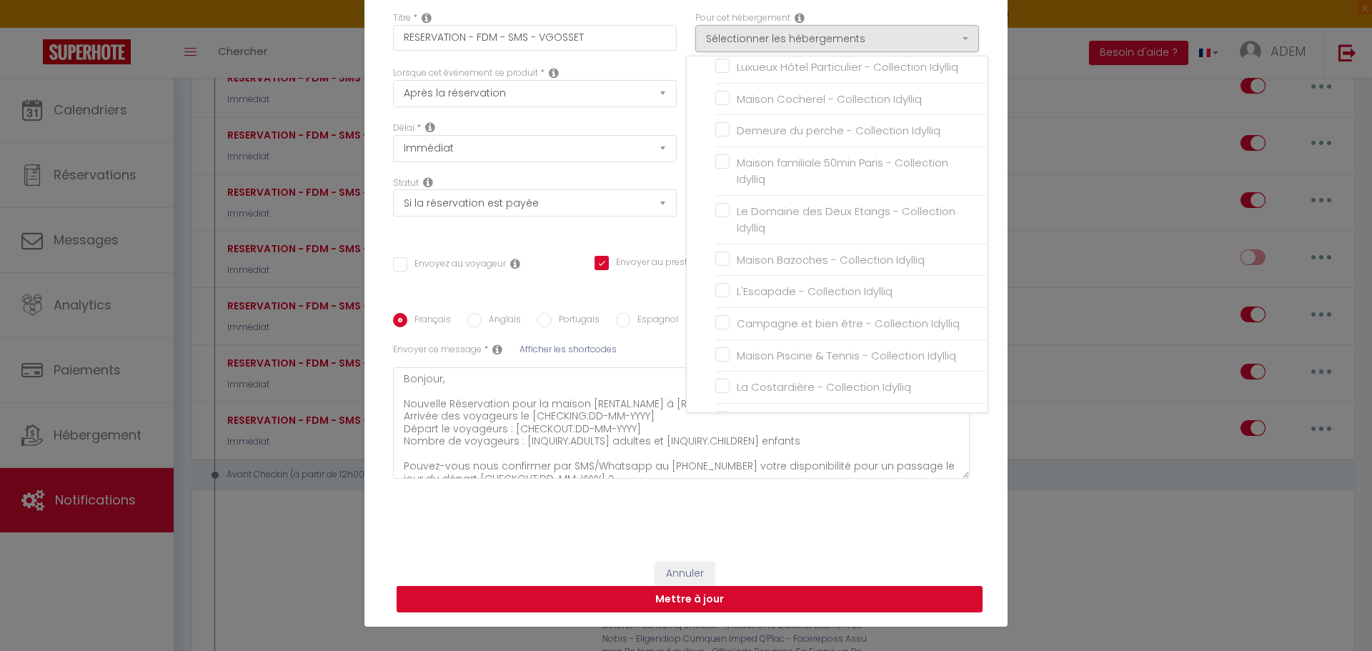
click at [818, 596] on button "Mettre à jour" at bounding box center [690, 599] width 586 height 27
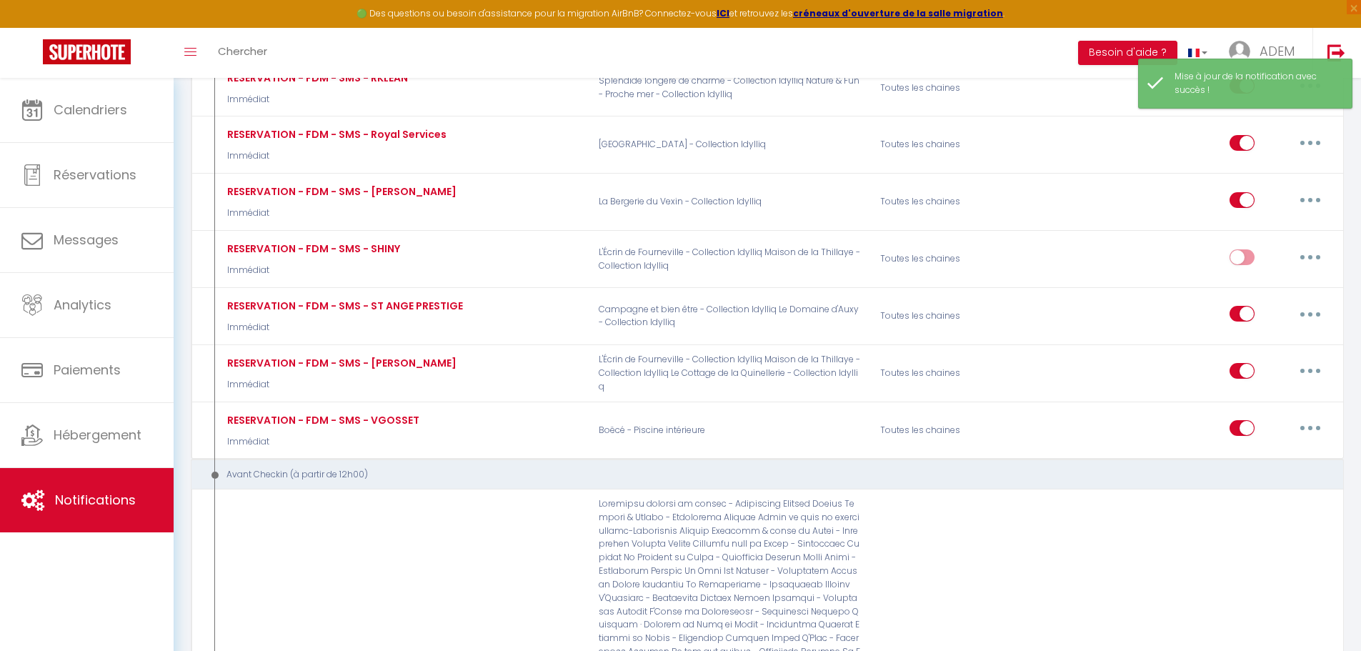
scroll to position [9746, 0]
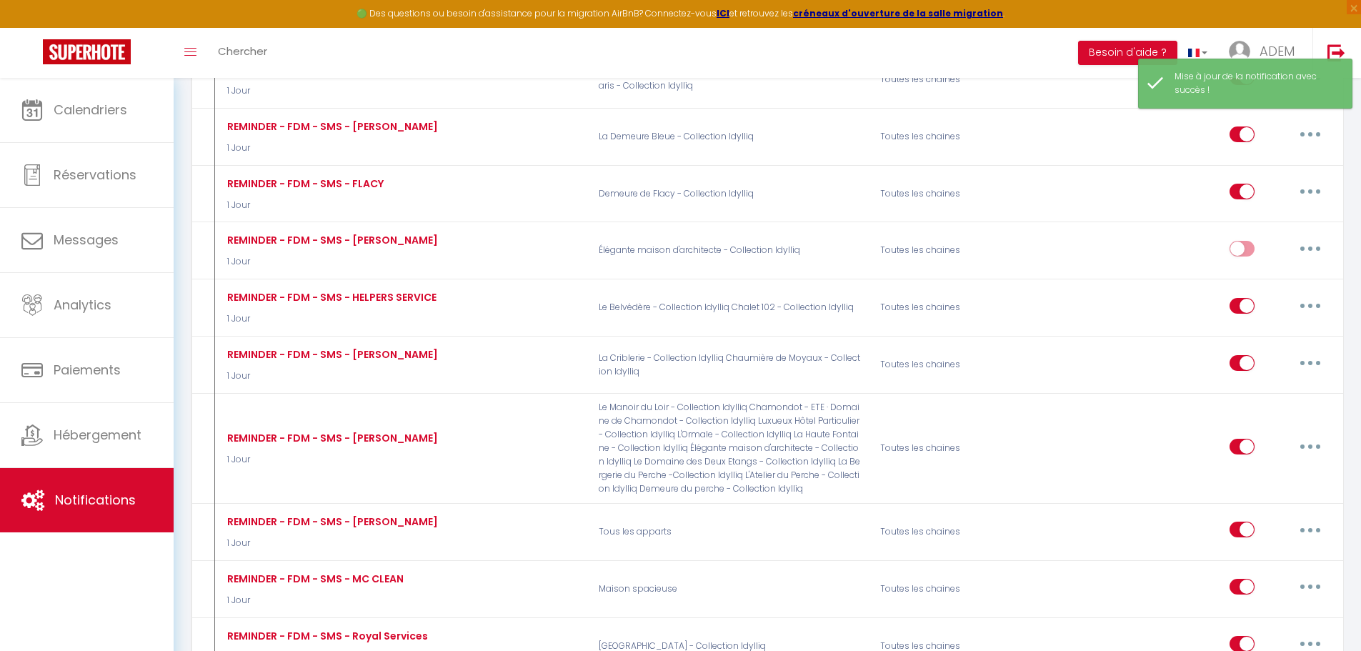
type input "REMINDER - FDM - SMS - VGOSSET"
select select "4"
select select "sms"
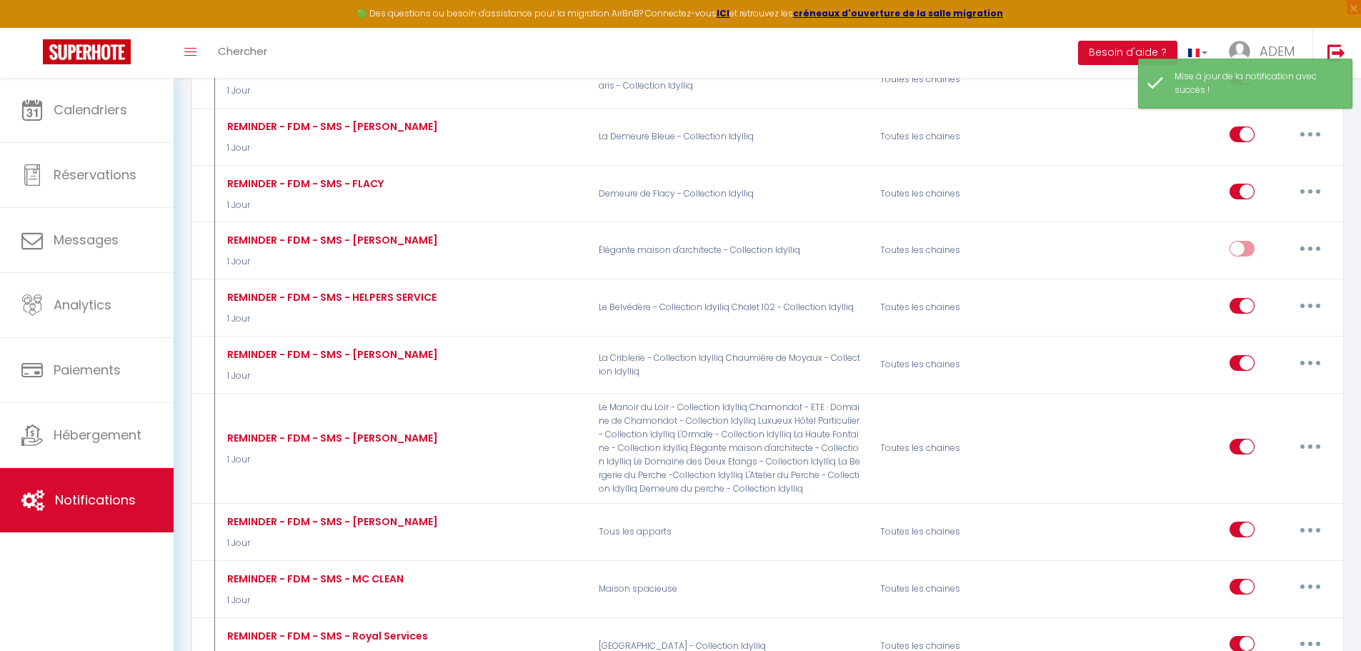
select select "1 Jour"
select select "if_booking_is_paid"
type input "[PHONE_NUMBER]"
checkbox input "false"
checkbox input "true"
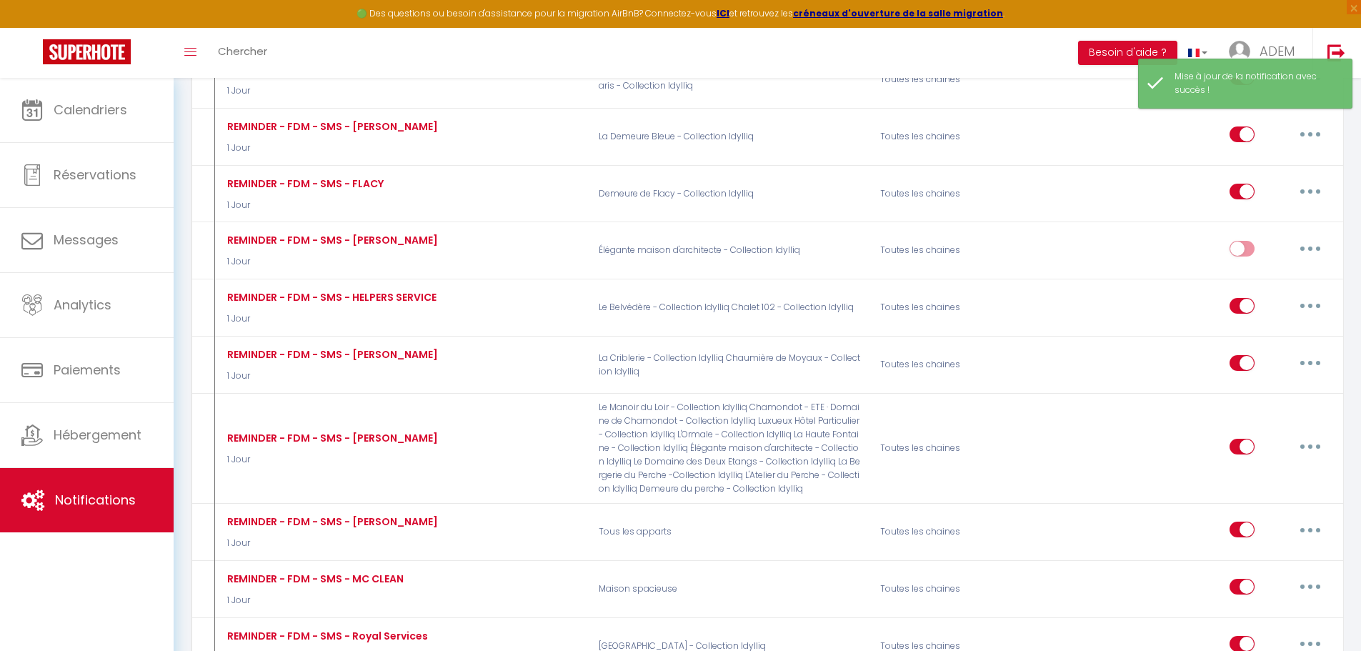
checkbox input "false"
radio input "true"
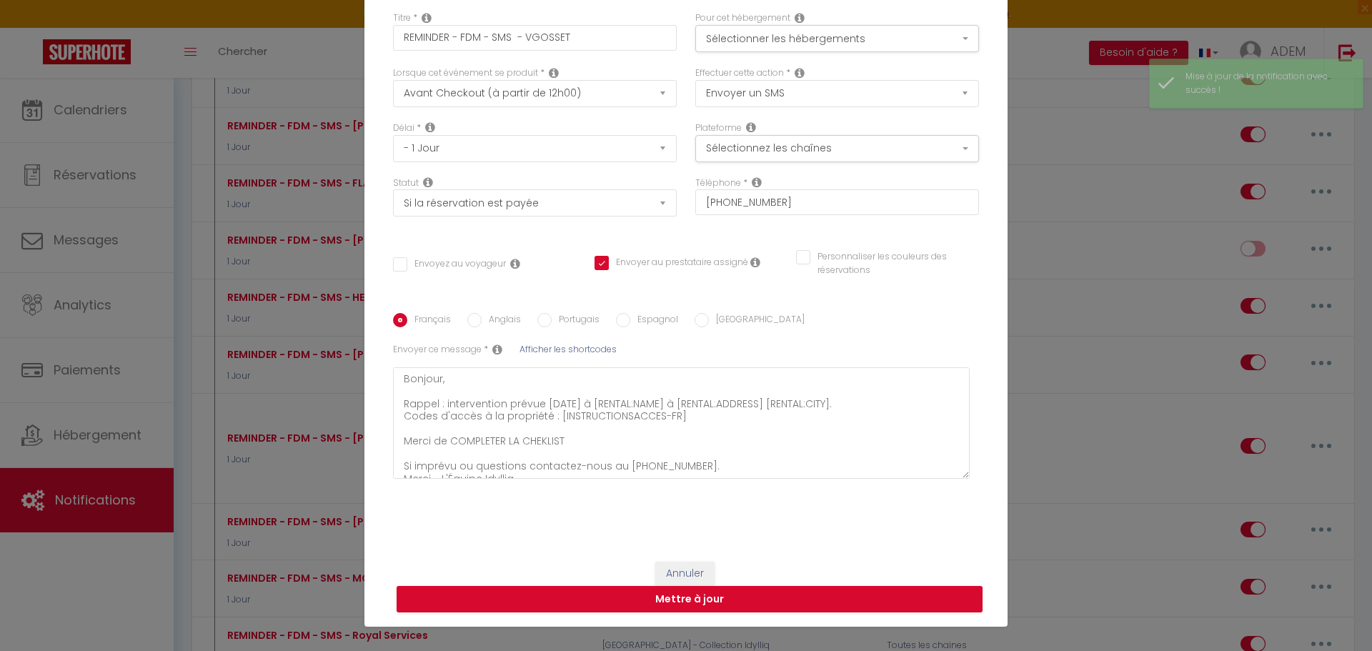
scroll to position [0, 0]
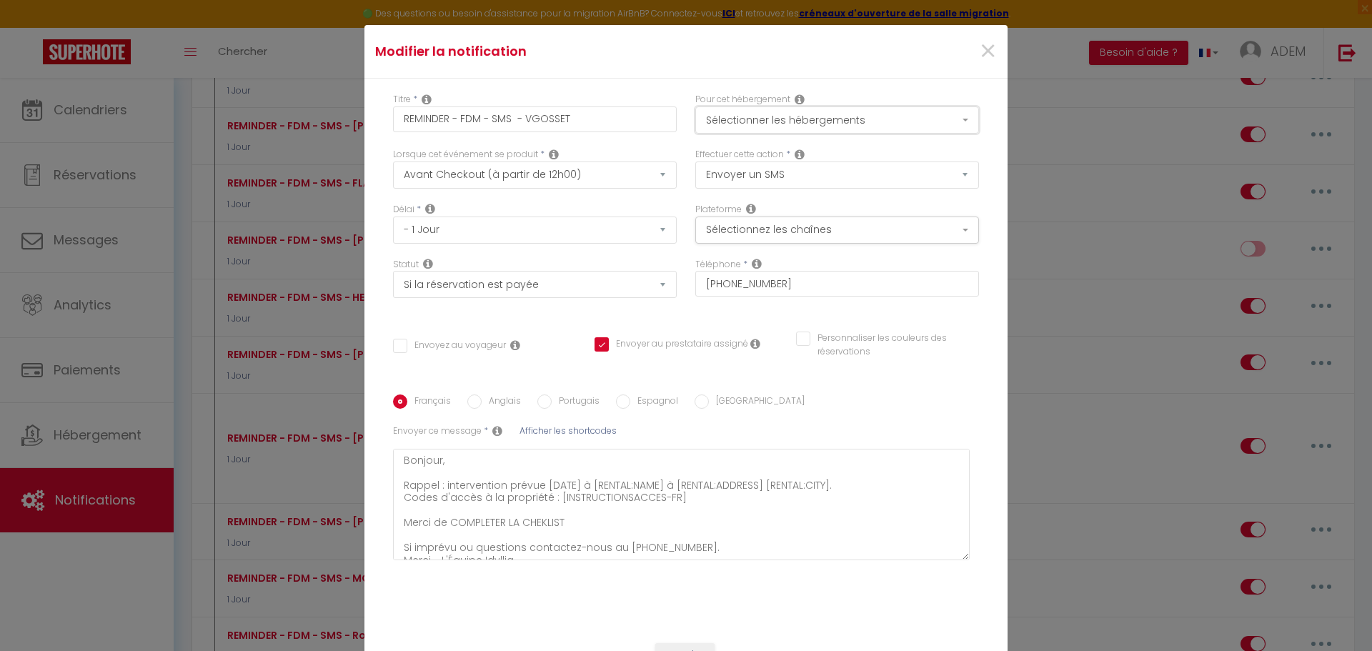
click at [855, 107] on button "Sélectionner les hébergements" at bounding box center [837, 119] width 284 height 27
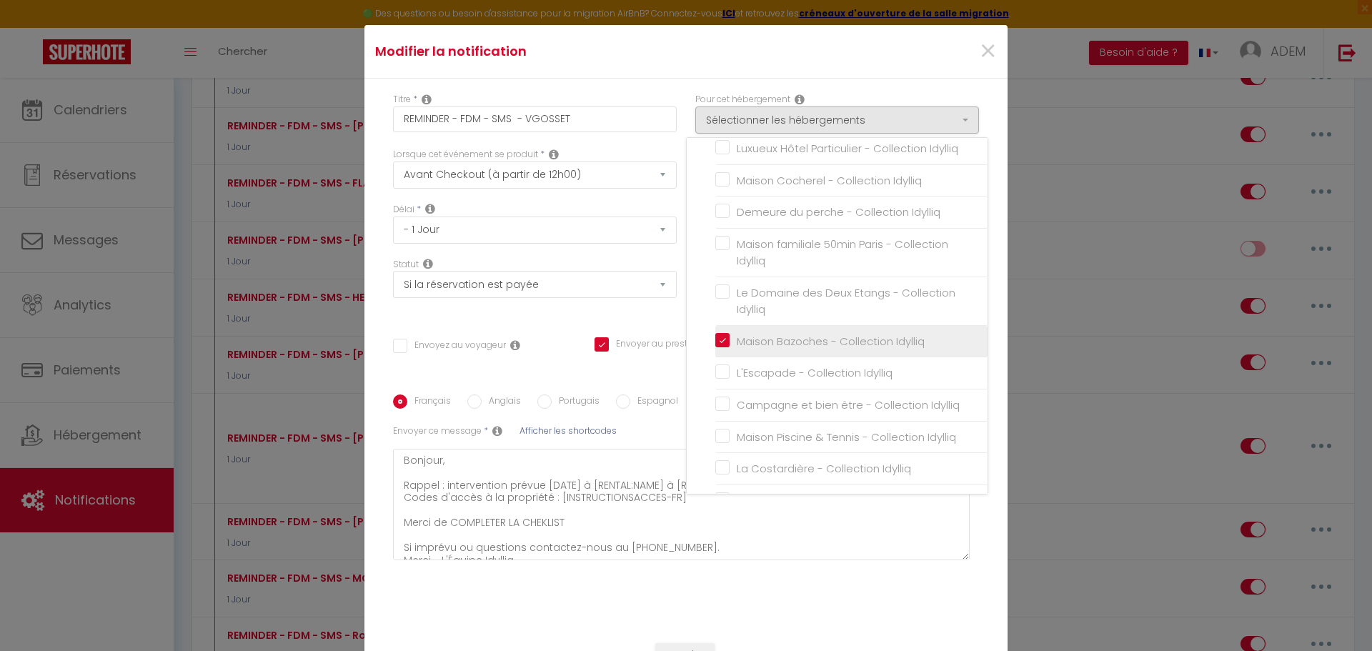
click at [719, 341] on input "Maison Bazoches - Collection Idylliq" at bounding box center [851, 341] width 272 height 14
checkbox input "false"
checkbox input "true"
checkbox input "false"
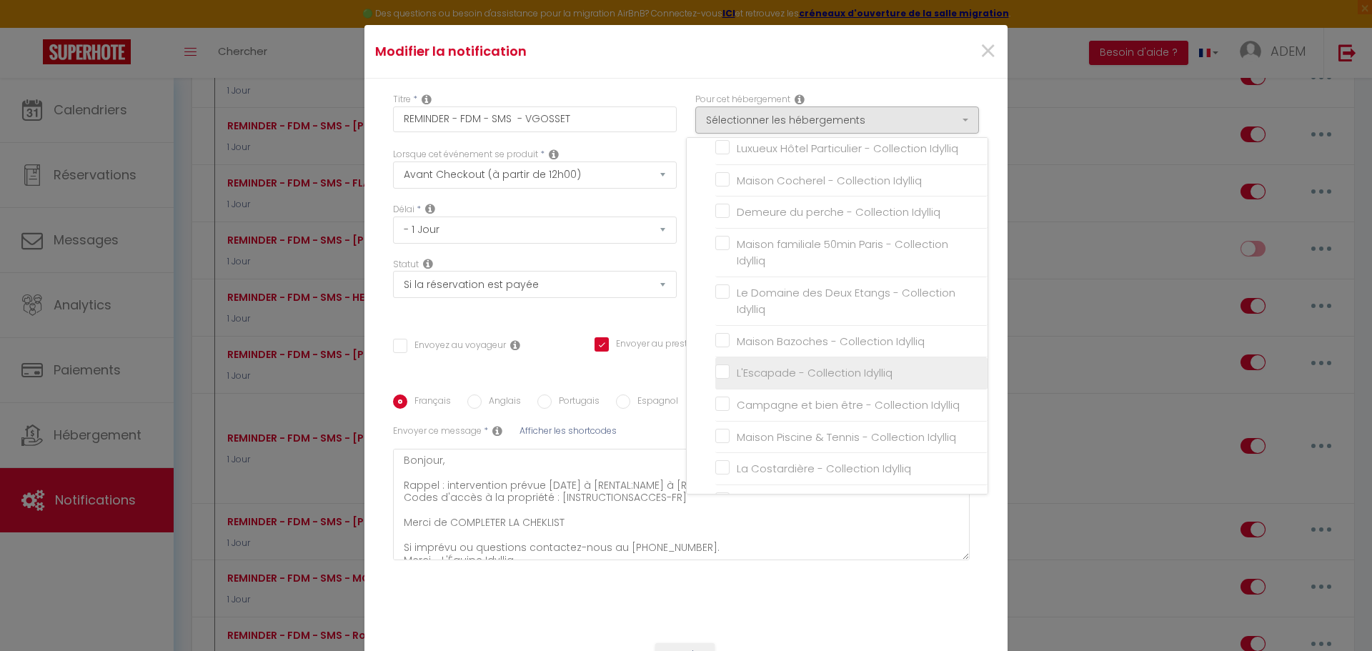
checkbox input "false"
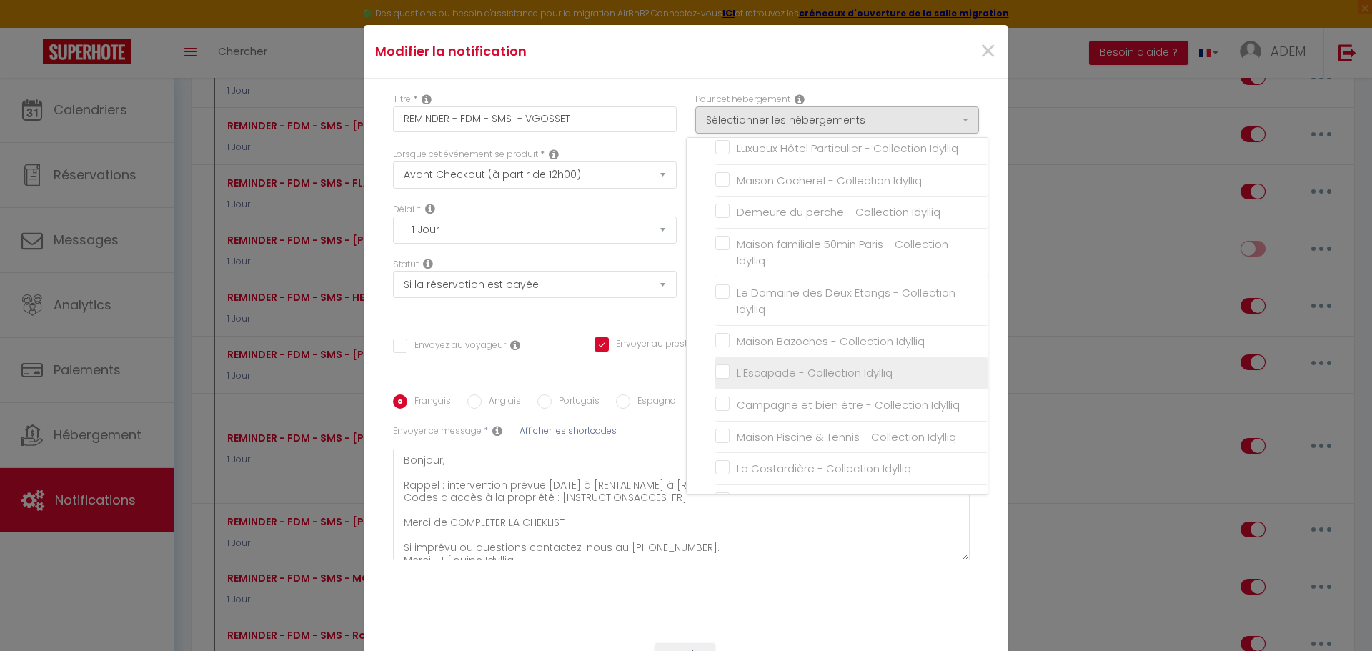
checkbox input "false"
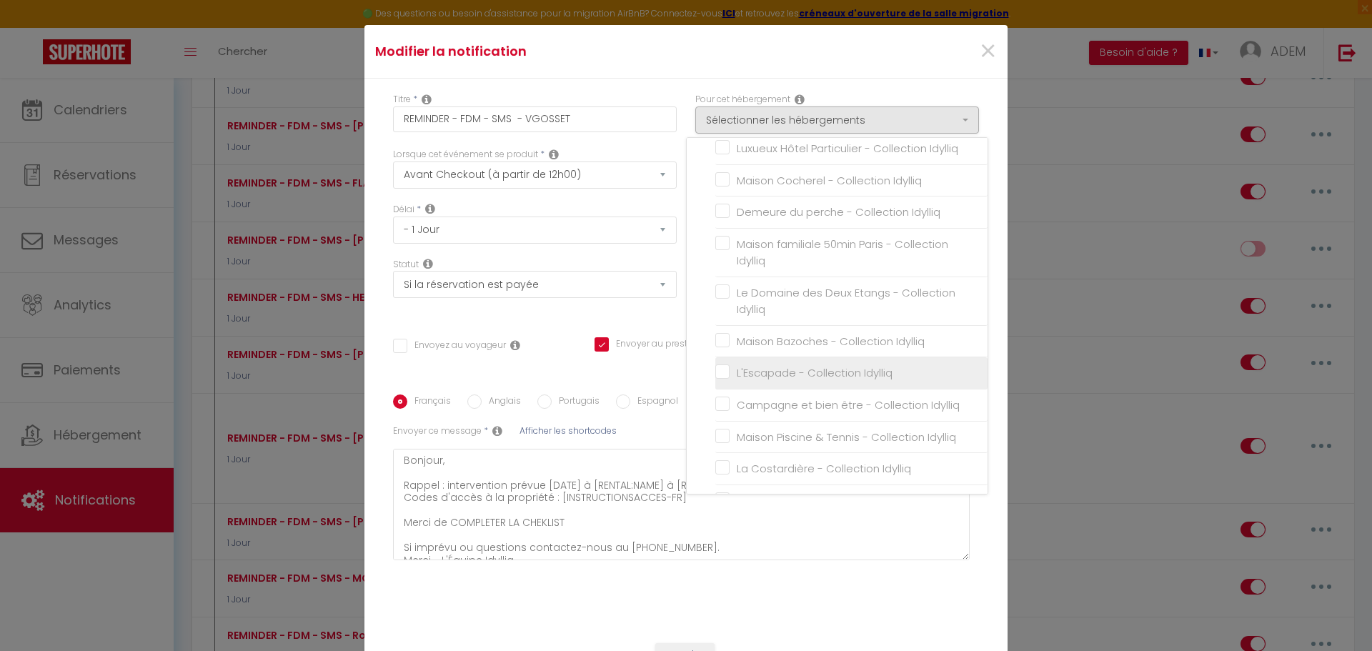
checkbox input "false"
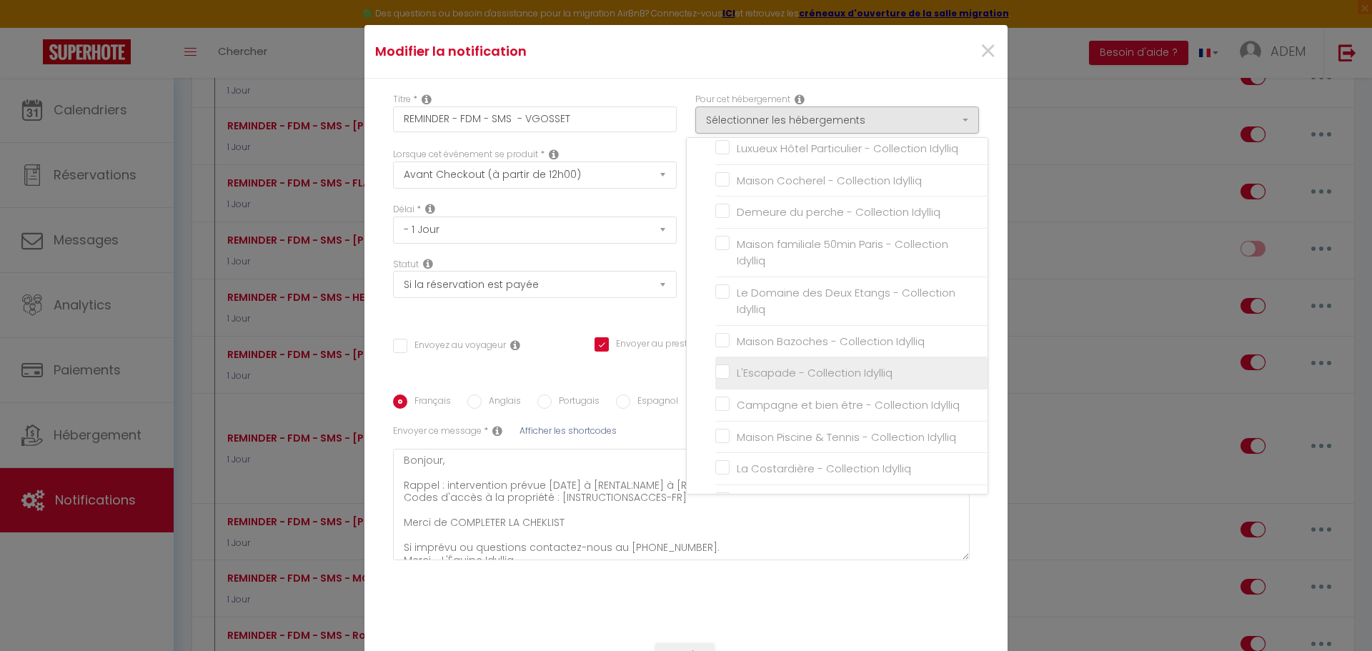
checkbox input "false"
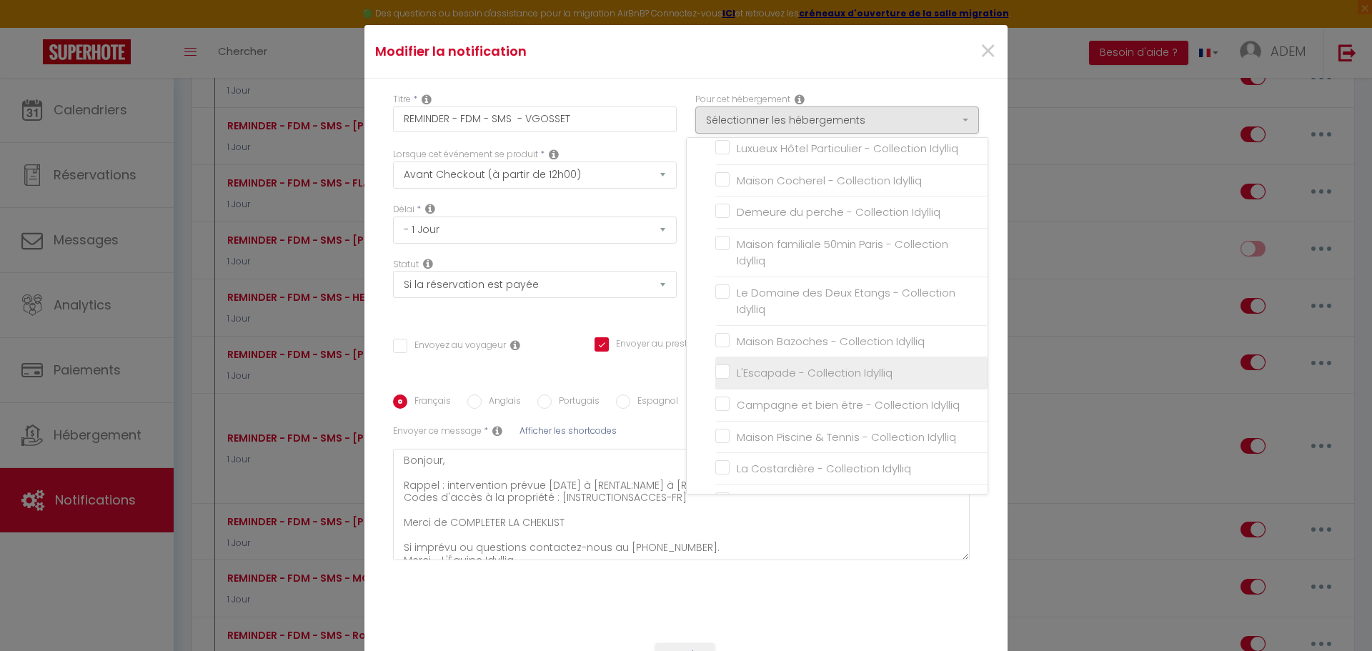
checkbox input "false"
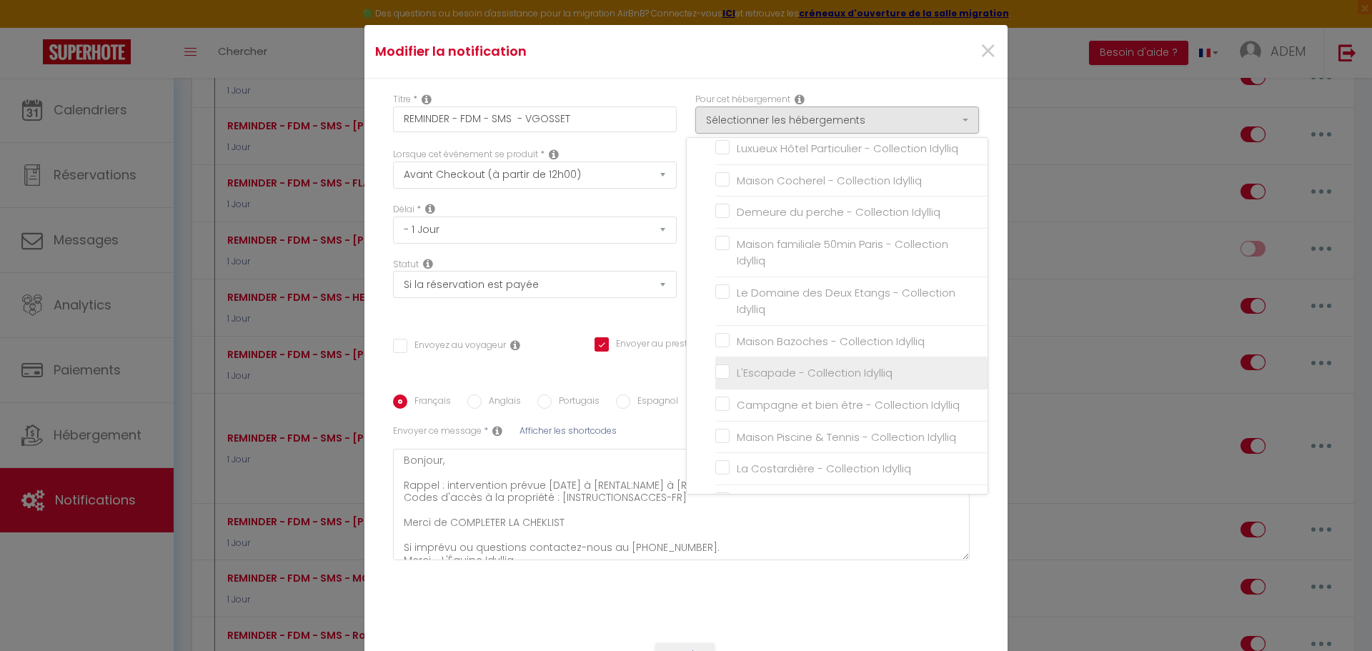
checkbox input "false"
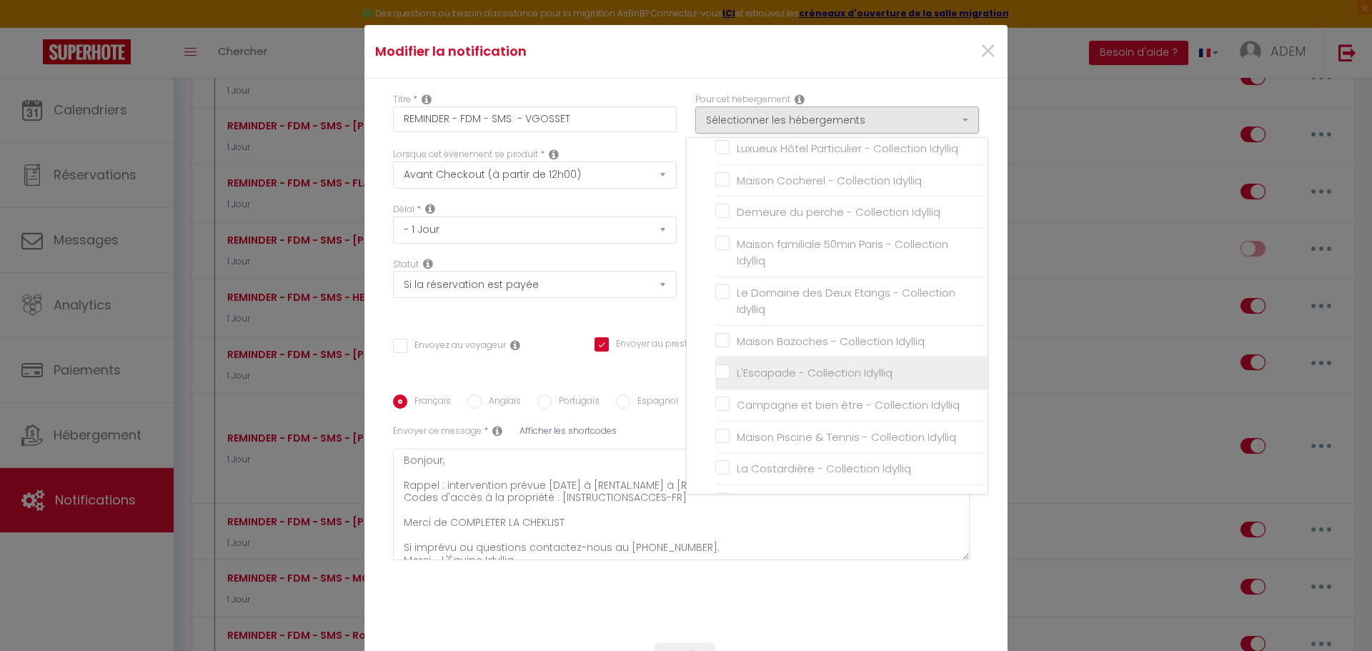
checkbox input "false"
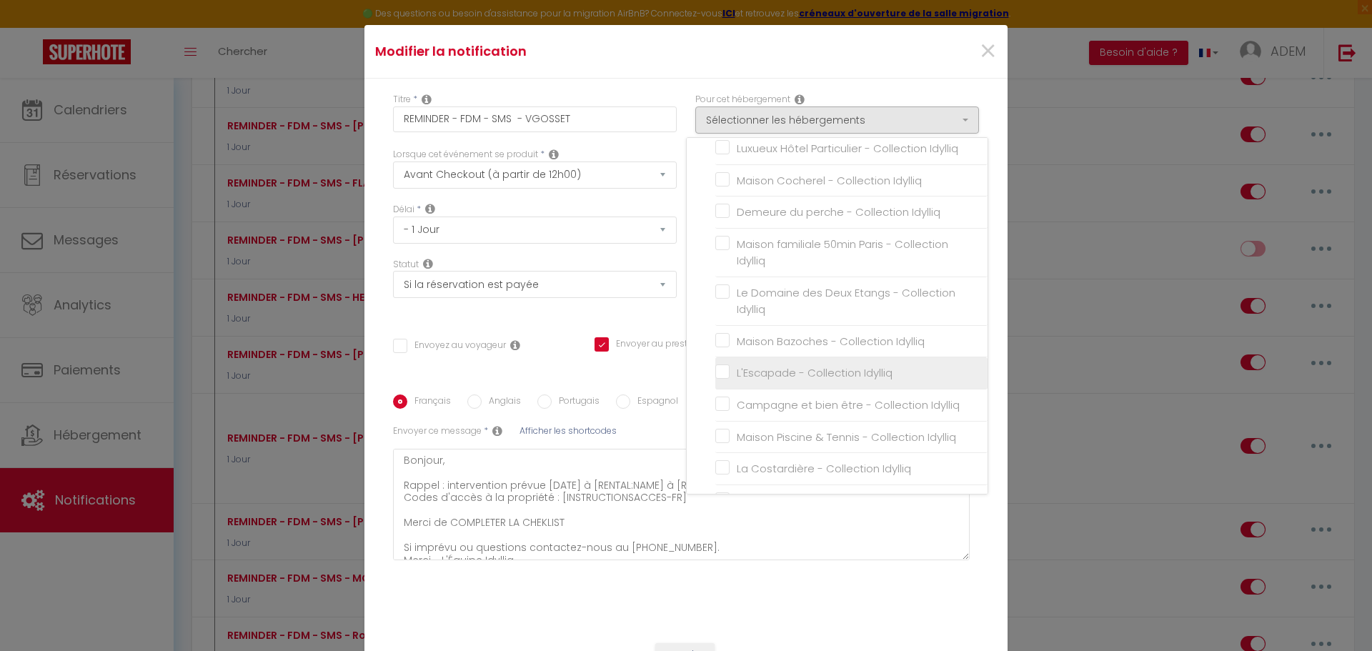
checkbox input "false"
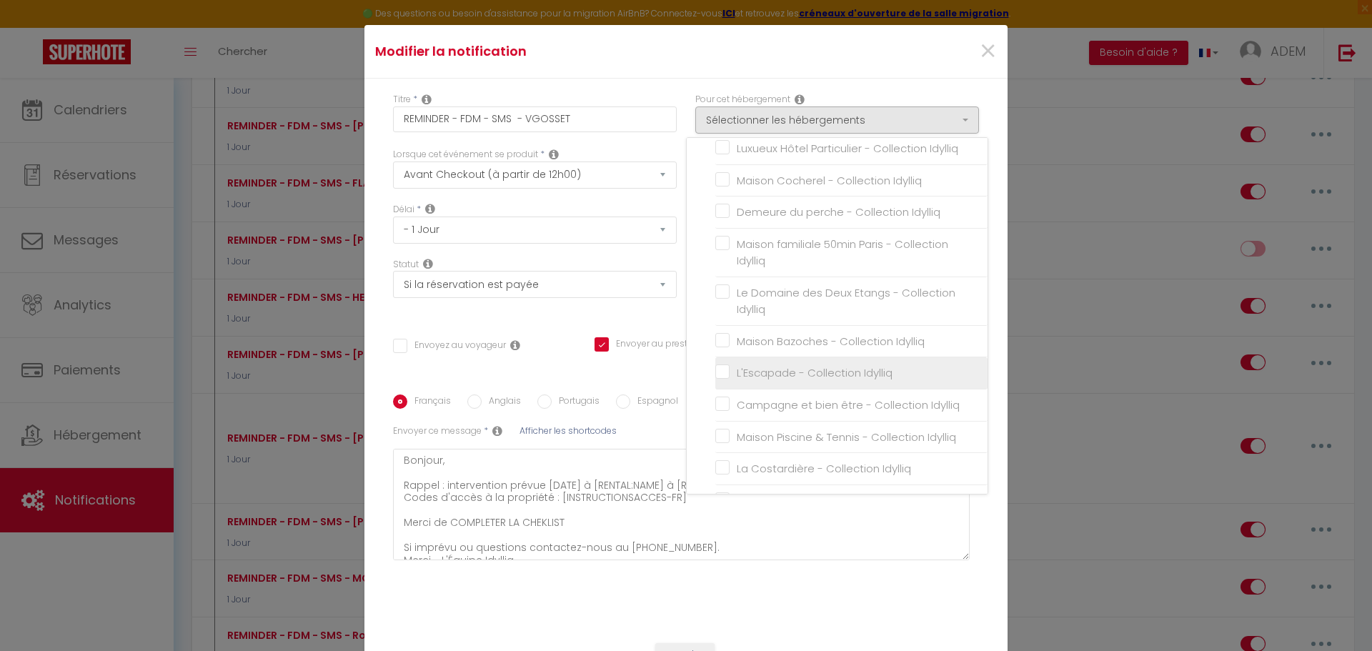
checkbox input "false"
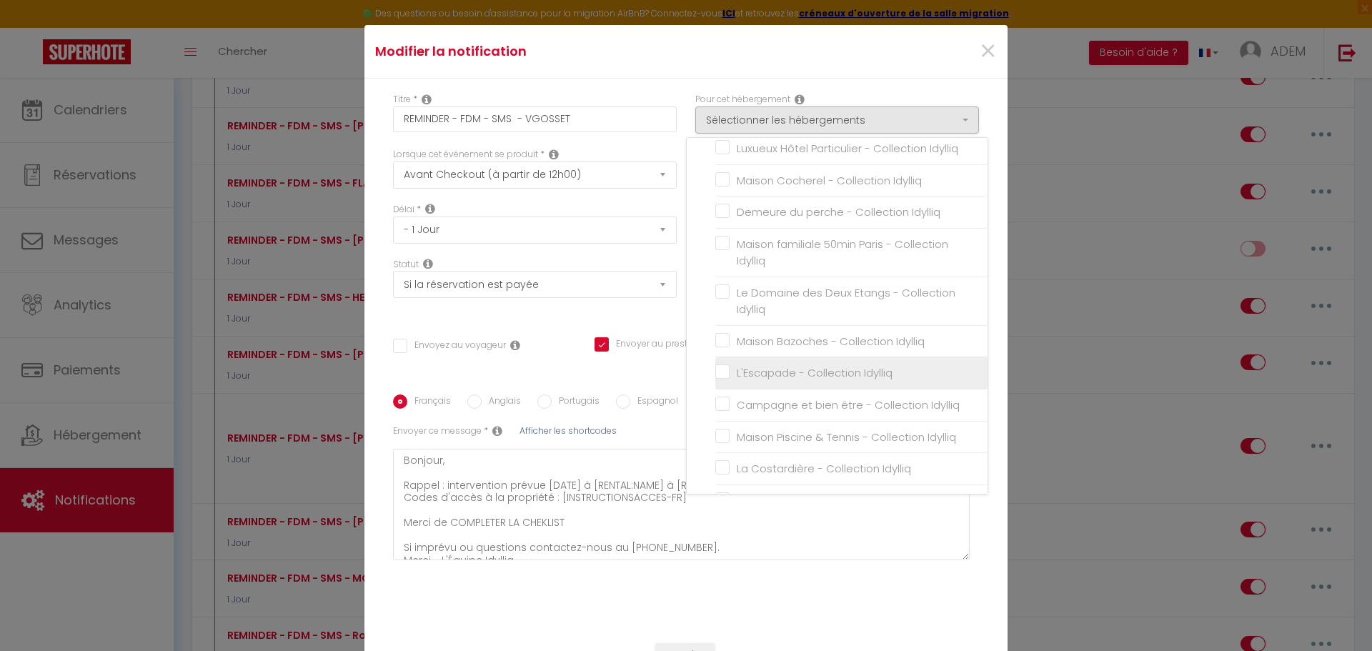
checkbox input "false"
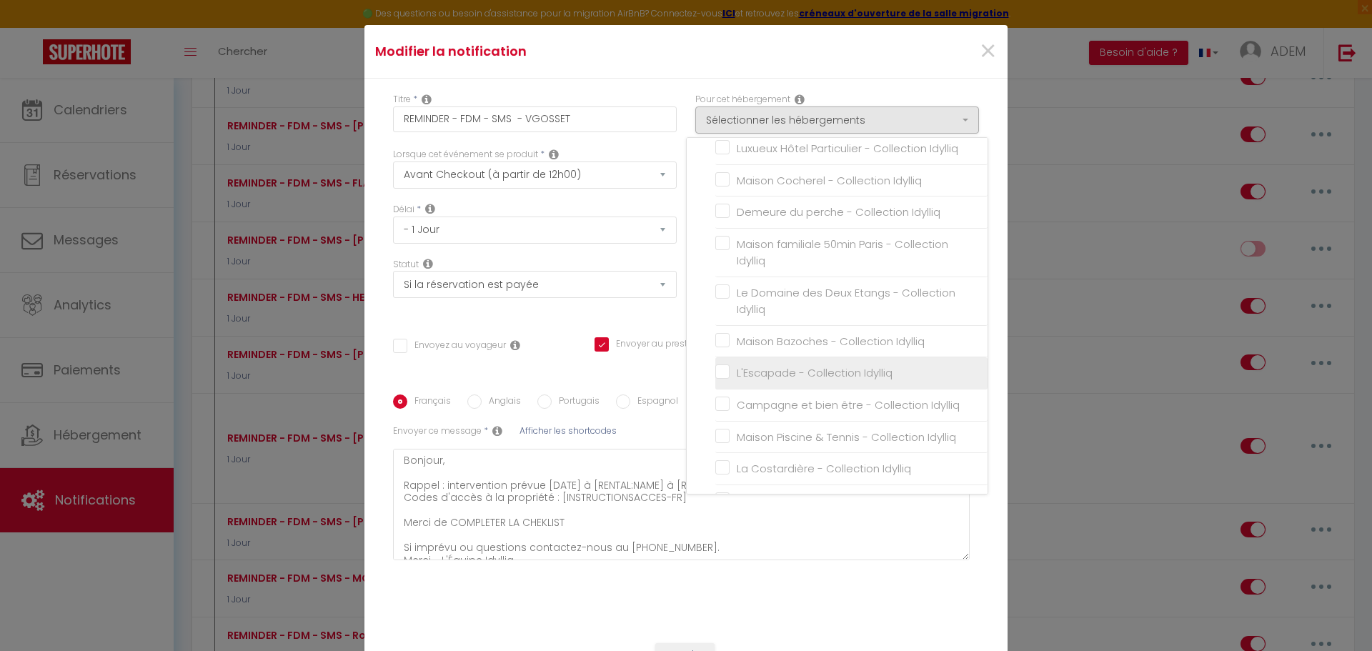
checkbox input "false"
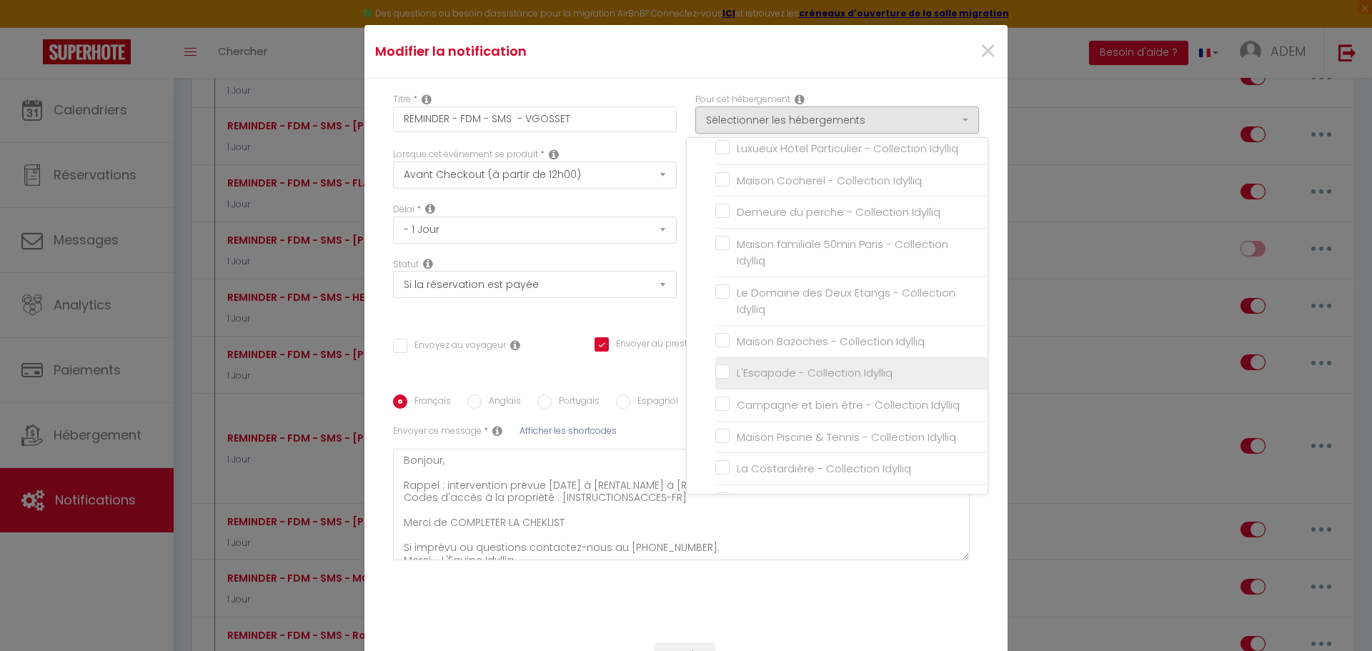
checkbox input "false"
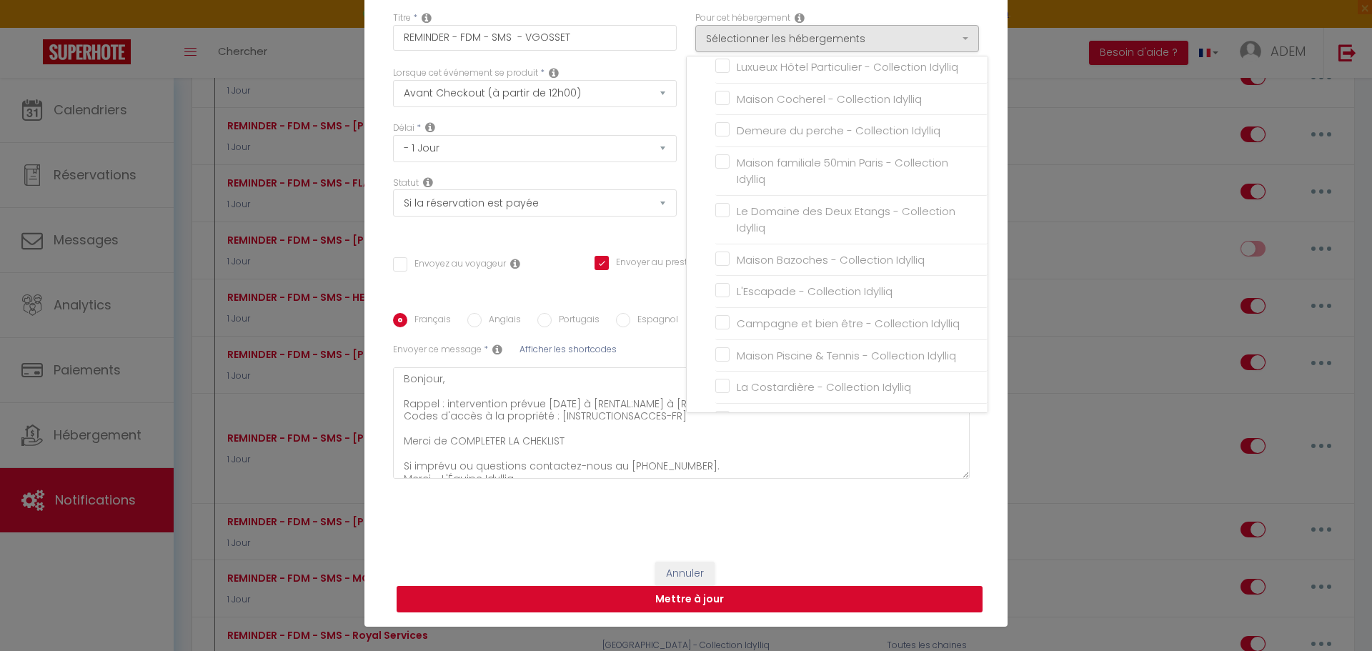
click at [795, 599] on button "Mettre à jour" at bounding box center [690, 599] width 586 height 27
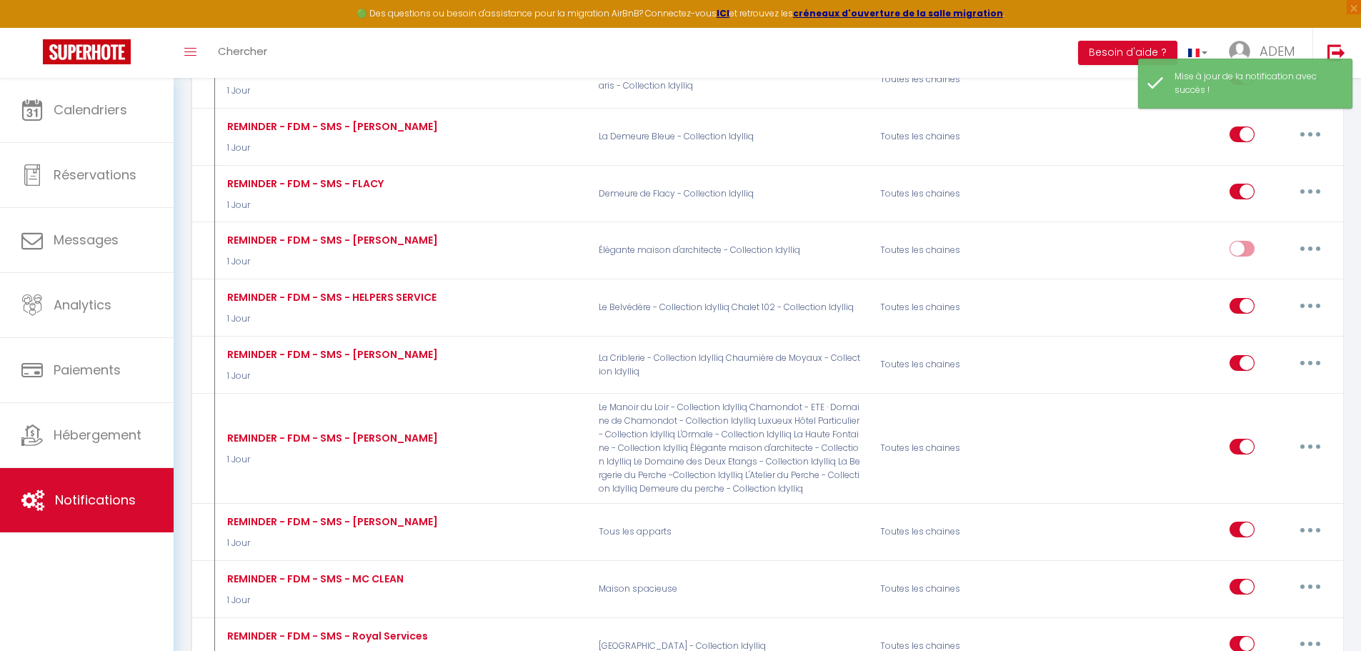
scroll to position [12968, 0]
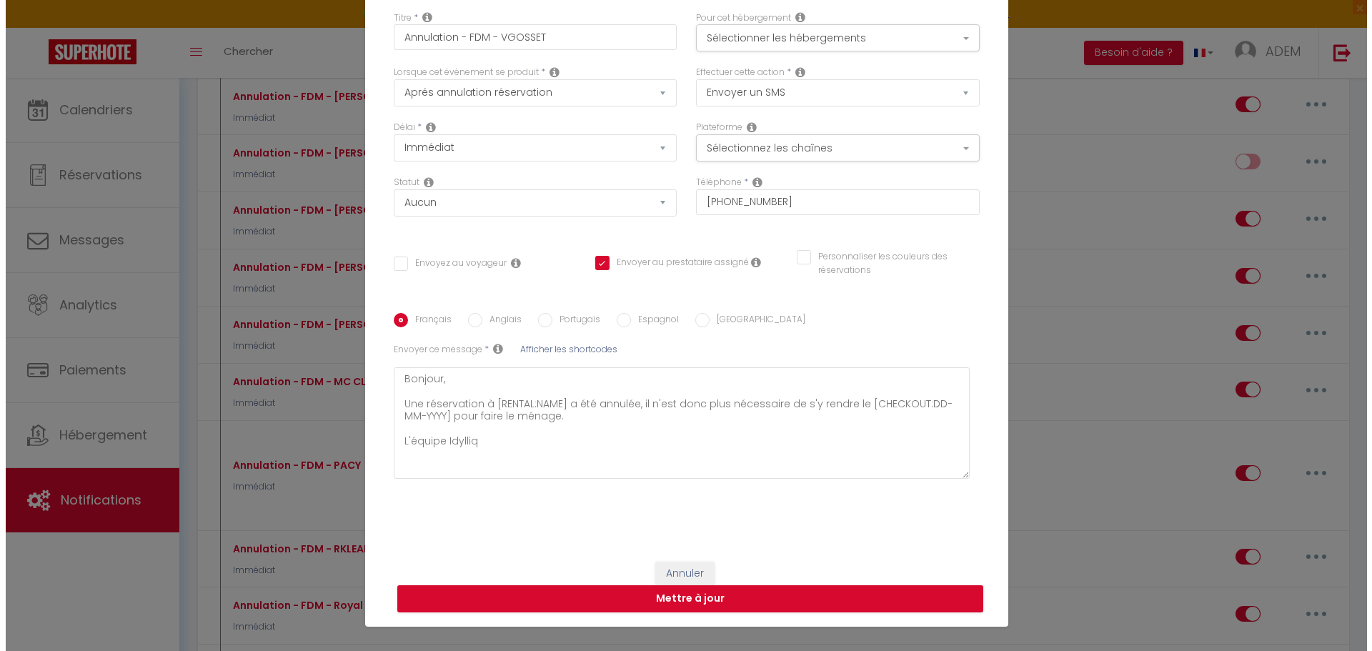
scroll to position [12820, 0]
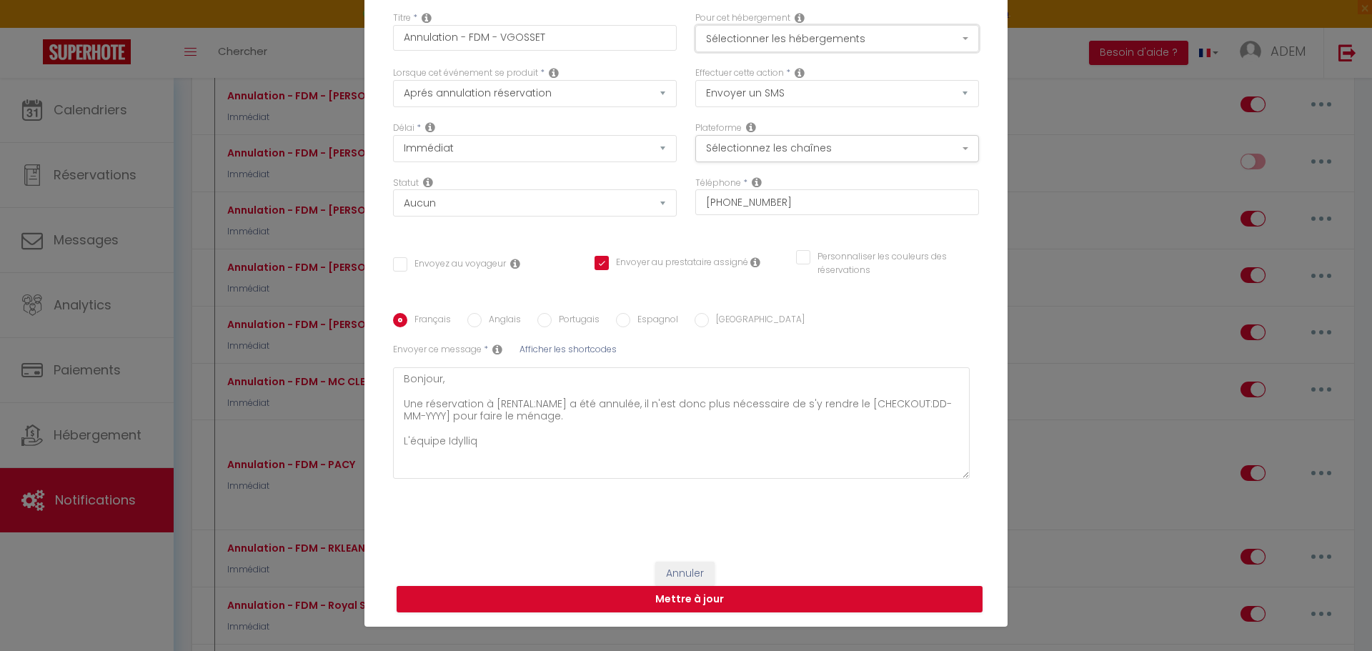
click at [863, 28] on button "Sélectionner les hébergements" at bounding box center [837, 38] width 284 height 27
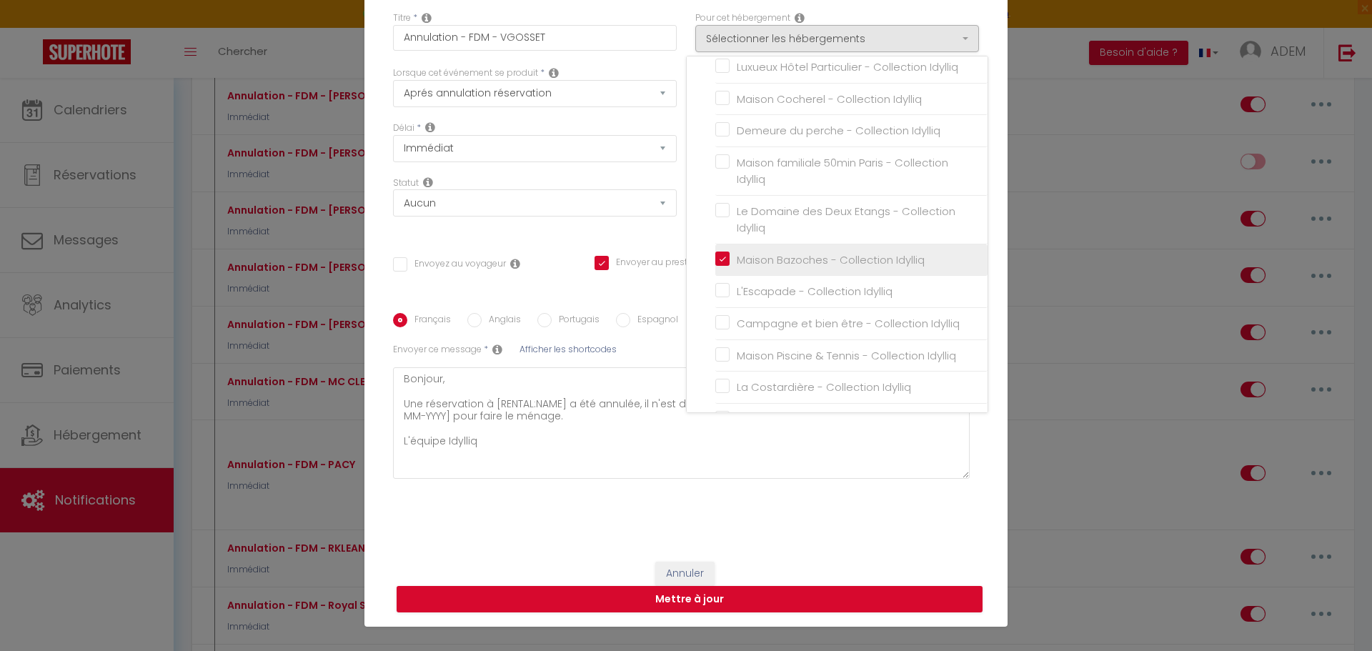
click at [715, 259] on input "Maison Bazoches - Collection Idylliq" at bounding box center [851, 260] width 272 height 14
click at [753, 600] on button "Mettre à jour" at bounding box center [690, 599] width 586 height 27
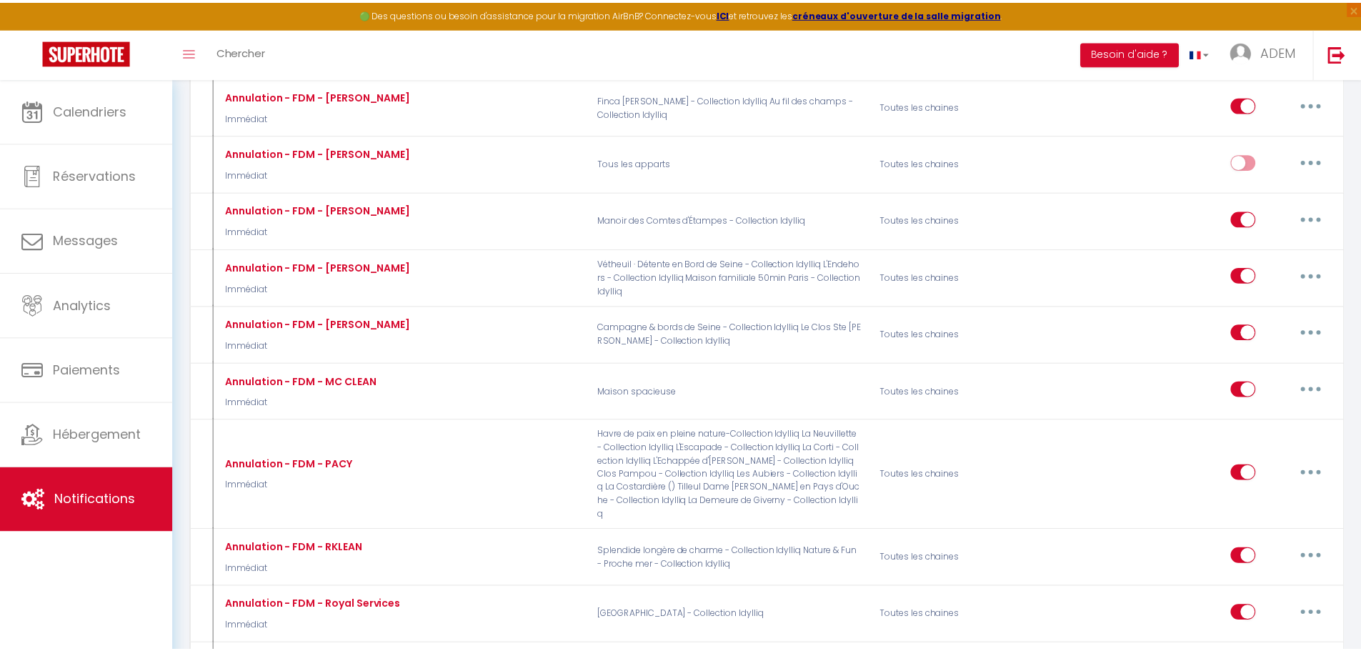
scroll to position [12968, 0]
